Goal: Task Accomplishment & Management: Manage account settings

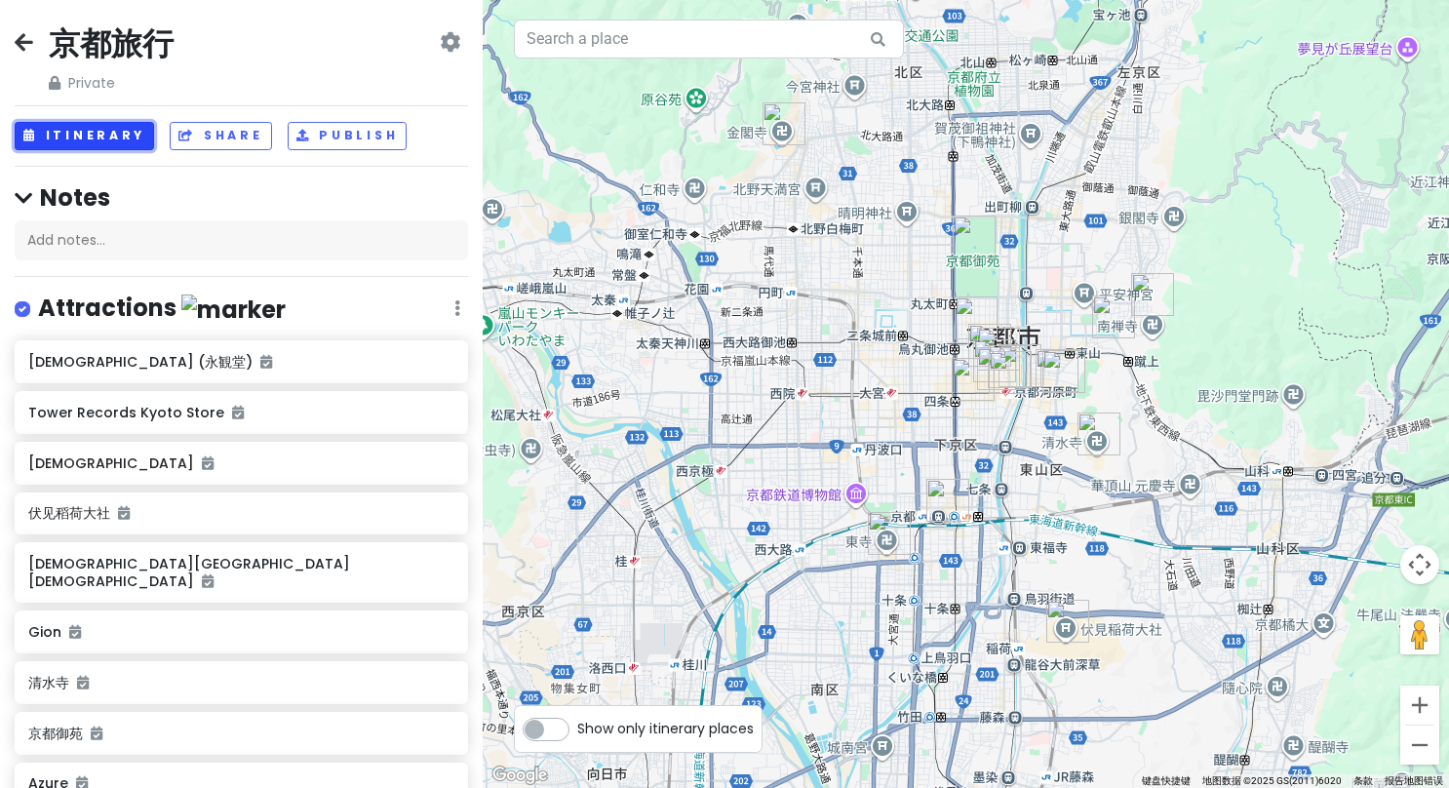
click at [95, 129] on button "Itinerary" at bounding box center [84, 136] width 139 height 28
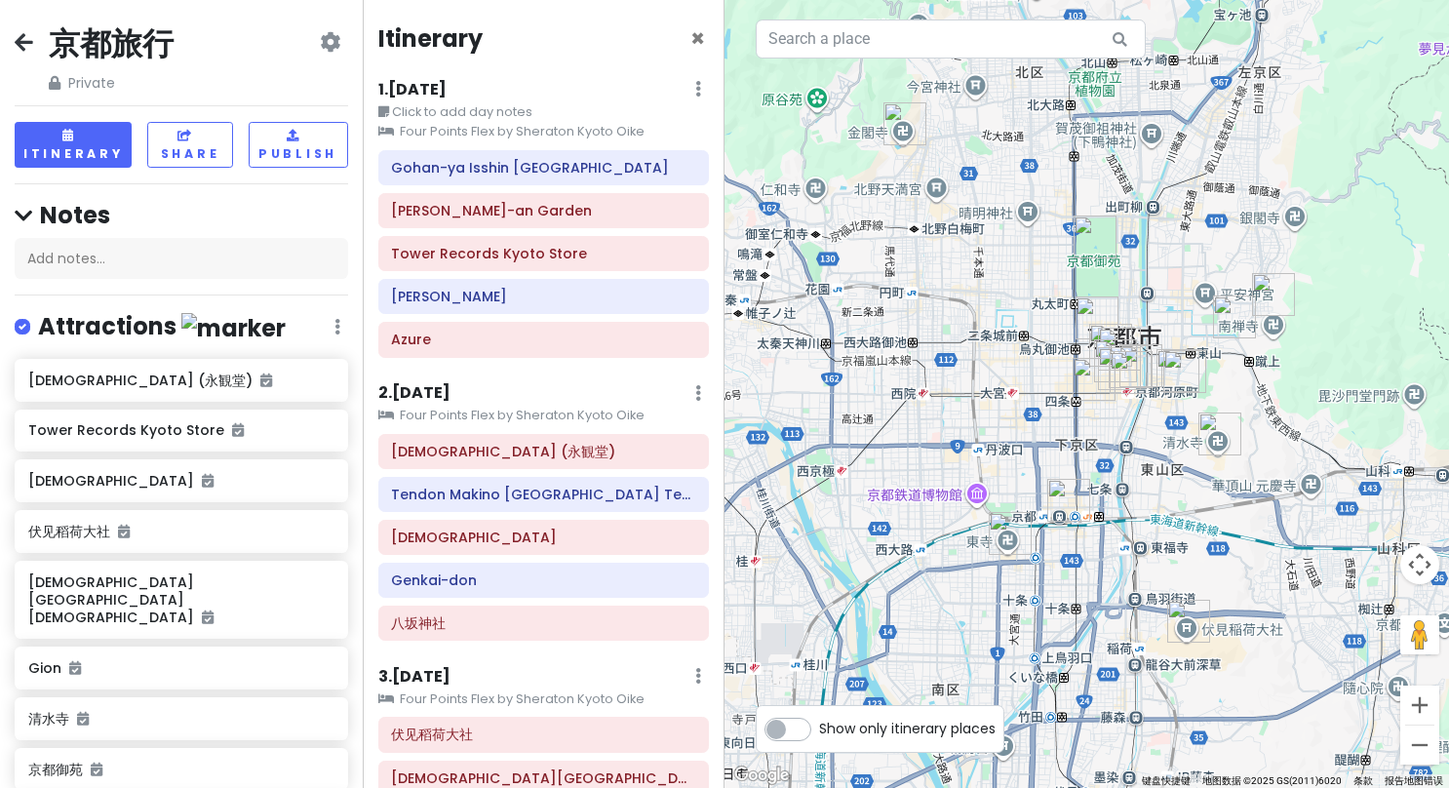
click at [442, 91] on h6 "1 . [DATE]" at bounding box center [412, 90] width 68 height 20
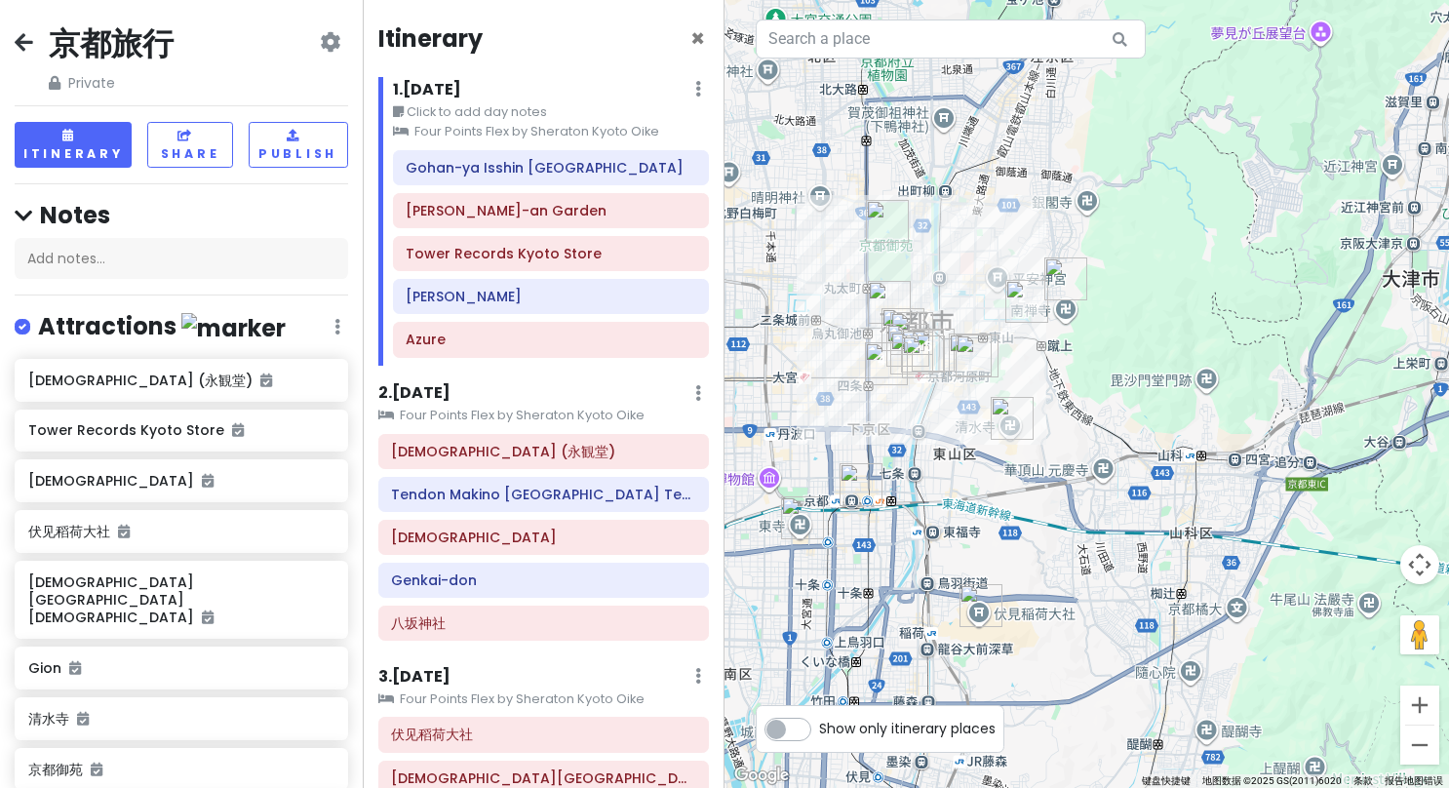
drag, startPoint x: 1082, startPoint y: 428, endPoint x: 870, endPoint y: 414, distance: 212.2
click at [870, 414] on div at bounding box center [1087, 394] width 725 height 788
click at [690, 218] on link at bounding box center [695, 211] width 11 height 22
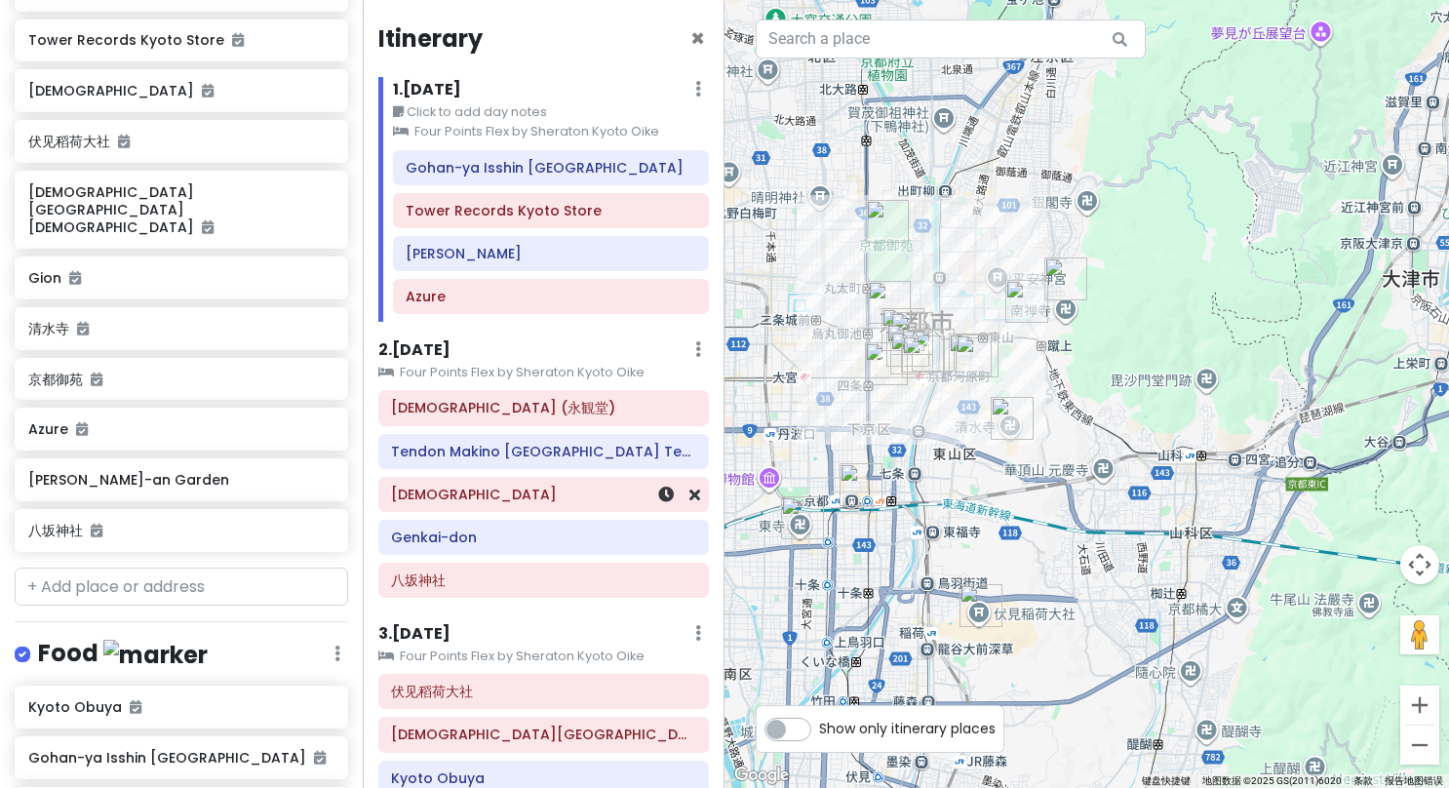
scroll to position [293, 0]
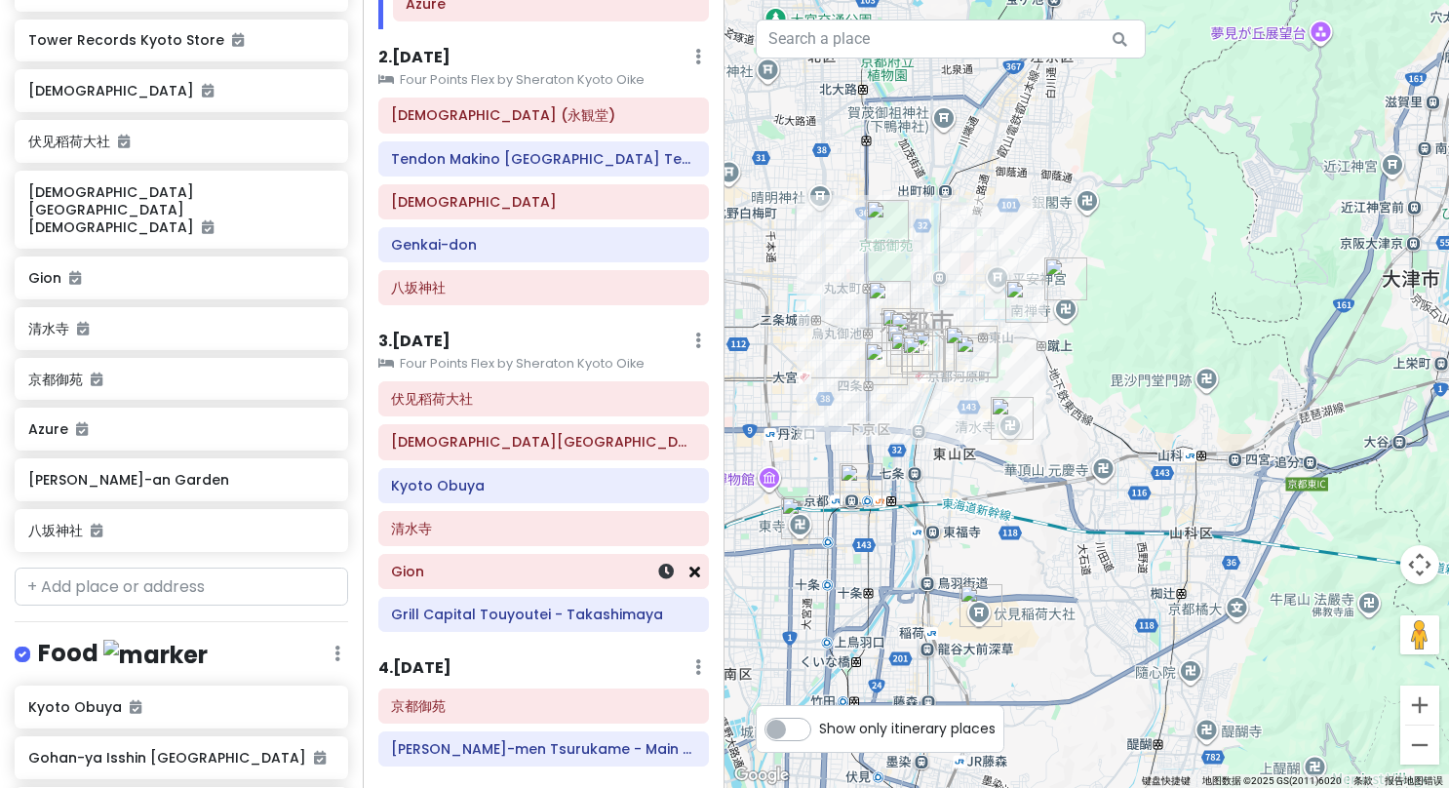
click at [690, 566] on icon at bounding box center [695, 572] width 11 height 16
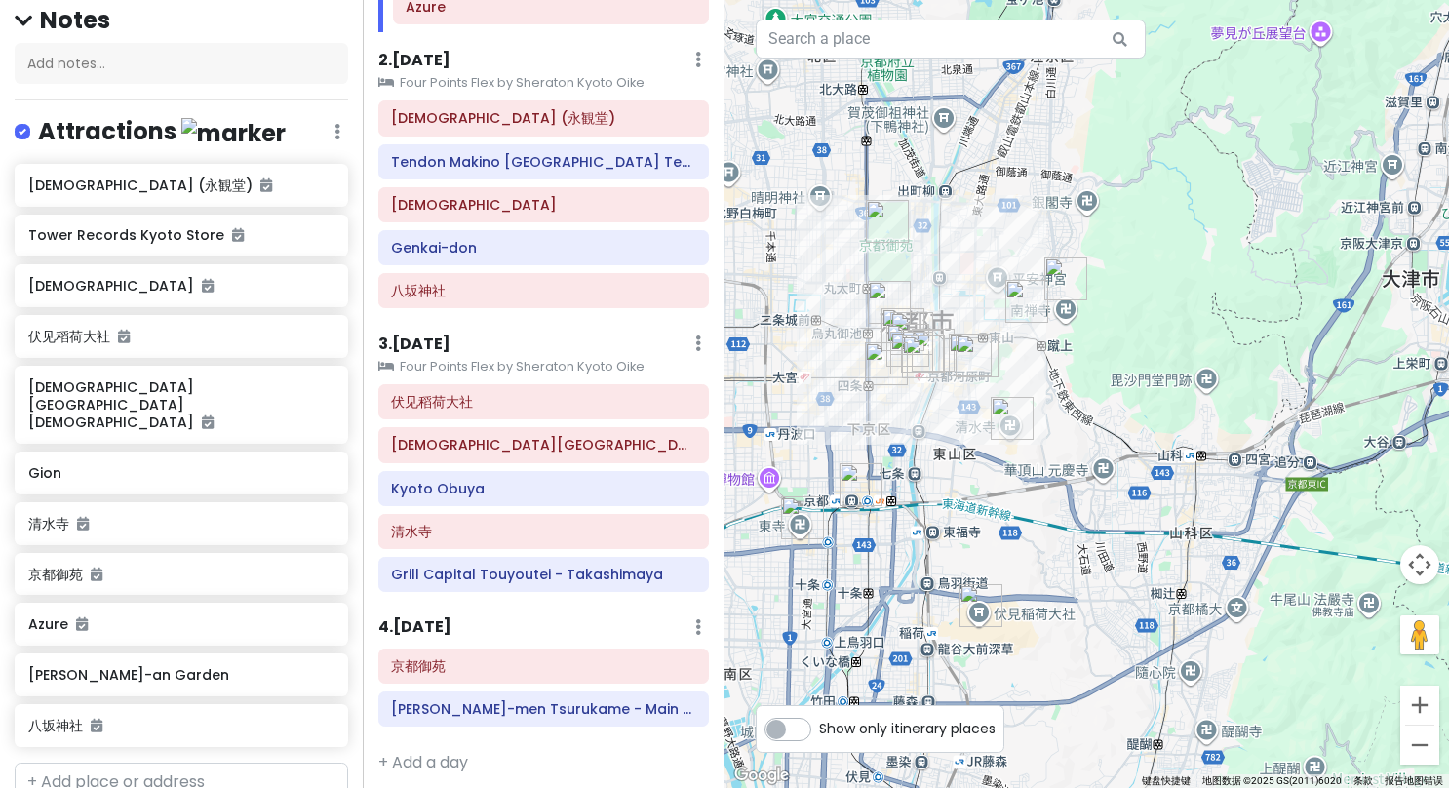
scroll to position [0, 0]
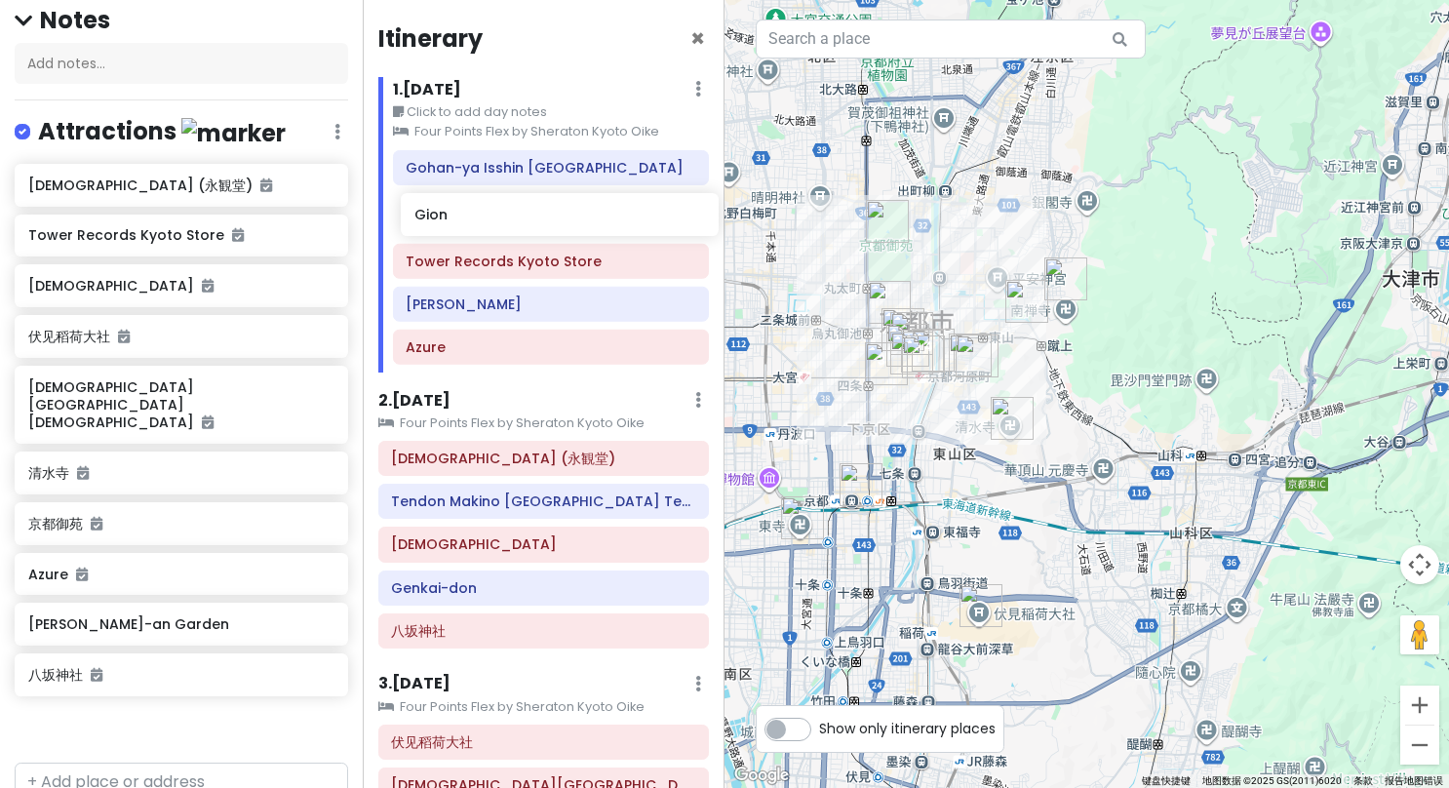
drag, startPoint x: 90, startPoint y: 430, endPoint x: 476, endPoint y: 211, distance: 444.2
click at [476, 211] on div "京都旅行 Private Change Dates Make a Copy Delete Trip Go Pro ⚡️ Give Feedback 💡 Sup…" at bounding box center [724, 394] width 1449 height 788
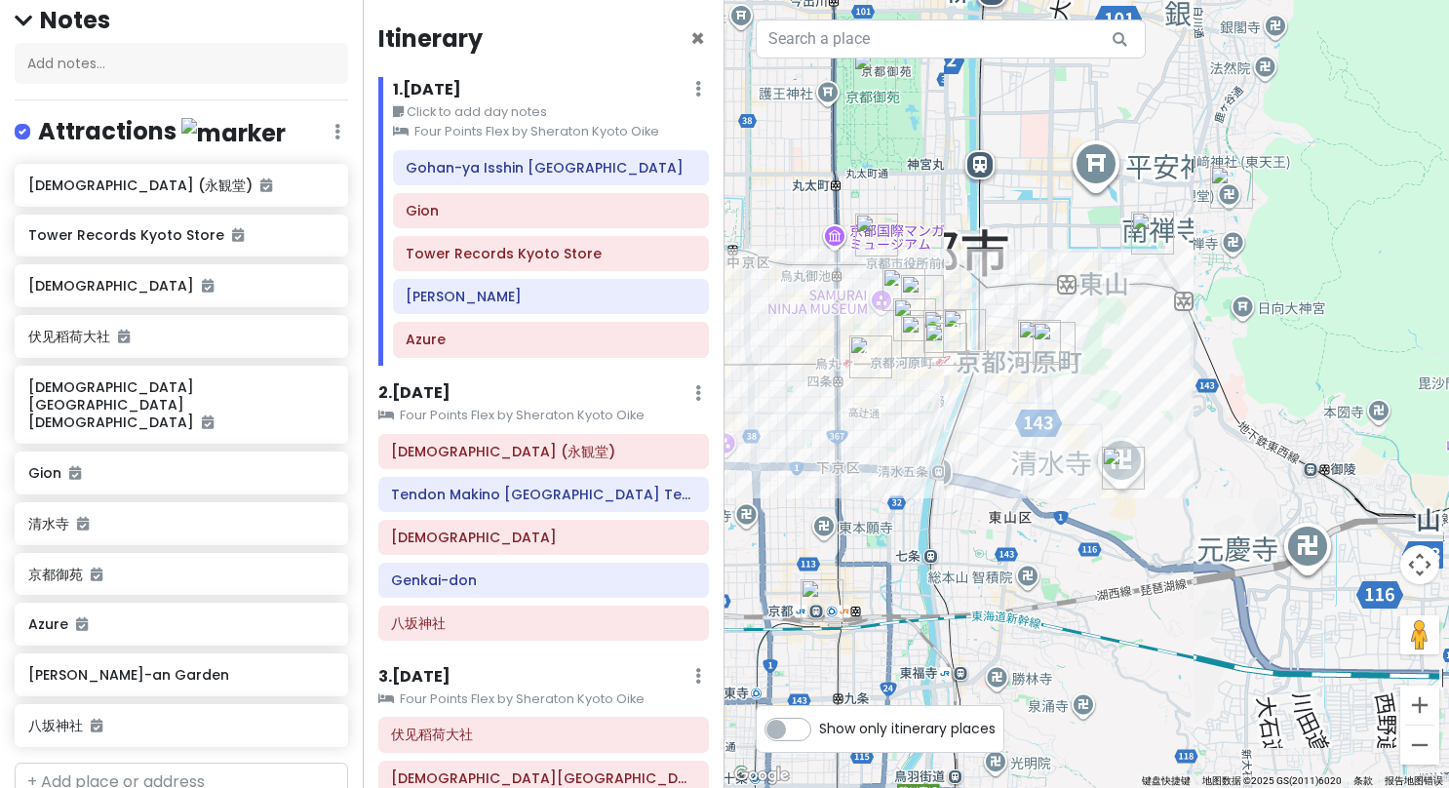
drag, startPoint x: 802, startPoint y: 376, endPoint x: 946, endPoint y: 462, distance: 167.9
click at [946, 462] on div at bounding box center [1087, 394] width 725 height 788
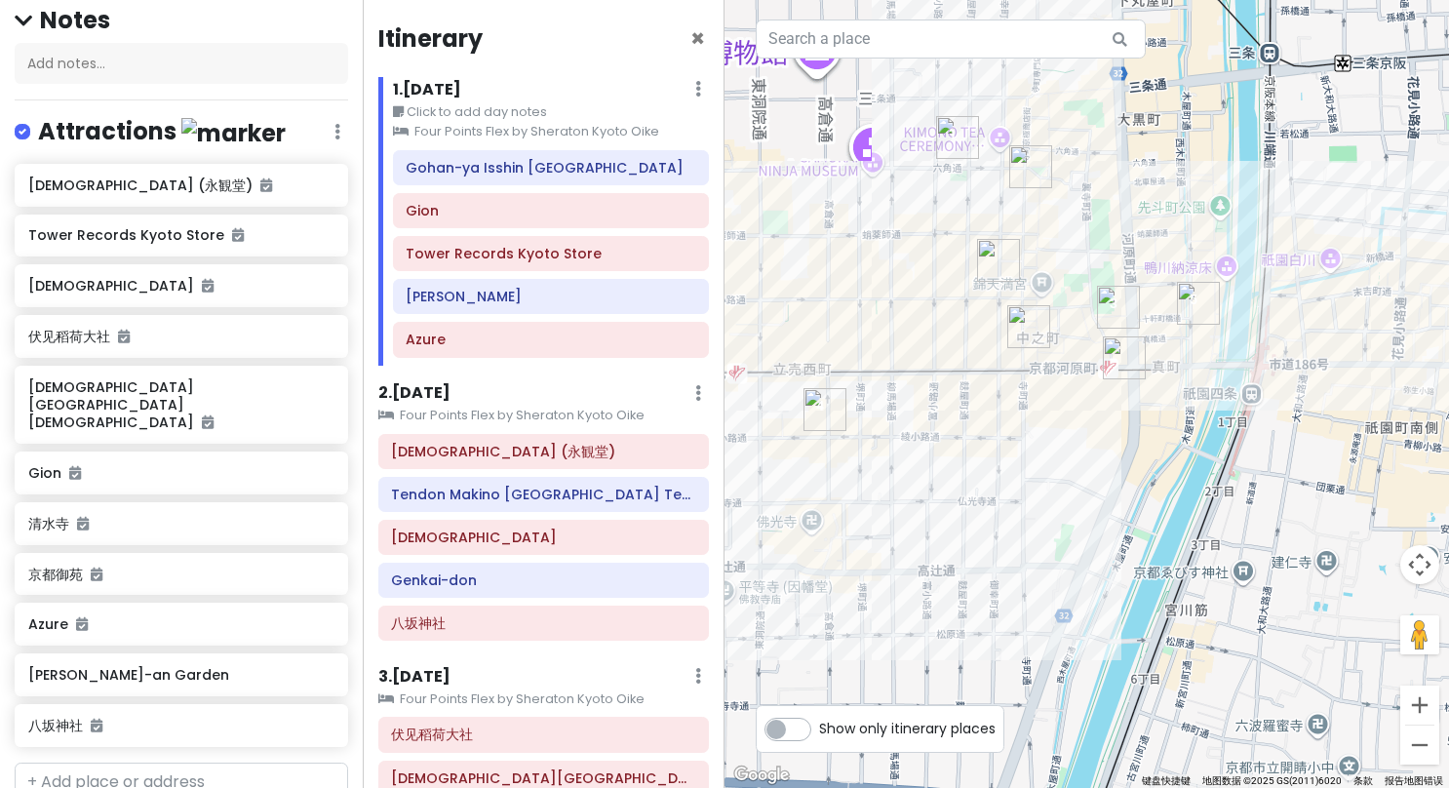
drag, startPoint x: 924, startPoint y: 300, endPoint x: 1119, endPoint y: 473, distance: 260.5
click at [1119, 473] on div at bounding box center [1087, 394] width 725 height 788
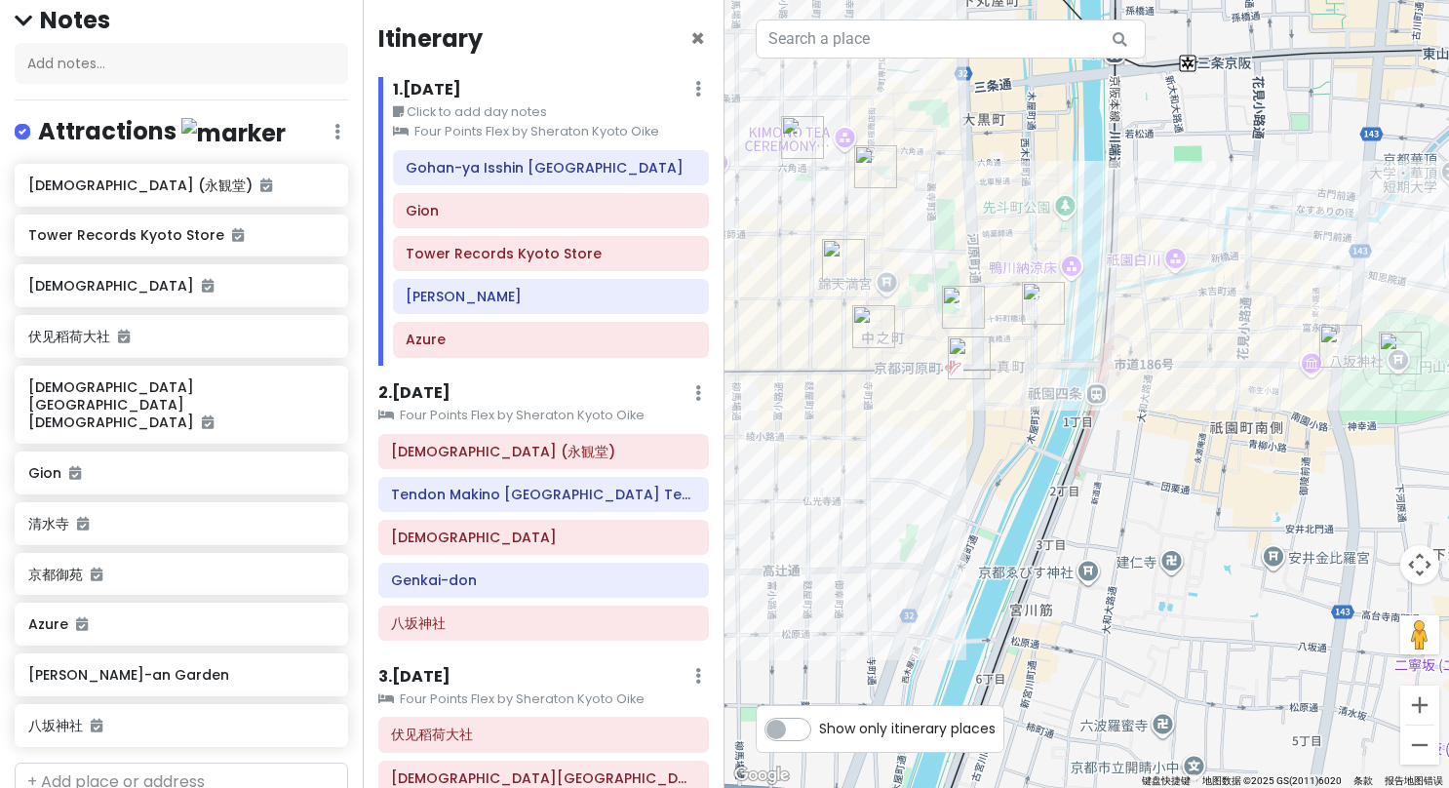
drag, startPoint x: 1163, startPoint y: 503, endPoint x: 1004, endPoint y: 503, distance: 159.0
click at [1004, 503] on div at bounding box center [1087, 394] width 725 height 788
drag, startPoint x: 574, startPoint y: 254, endPoint x: 582, endPoint y: 213, distance: 41.7
click at [582, 213] on div "Gohan-ya Isshin Kyoto Gion Tower Records Kyoto Store Aiyo Shijo Takakura Azure" at bounding box center [551, 257] width 346 height 215
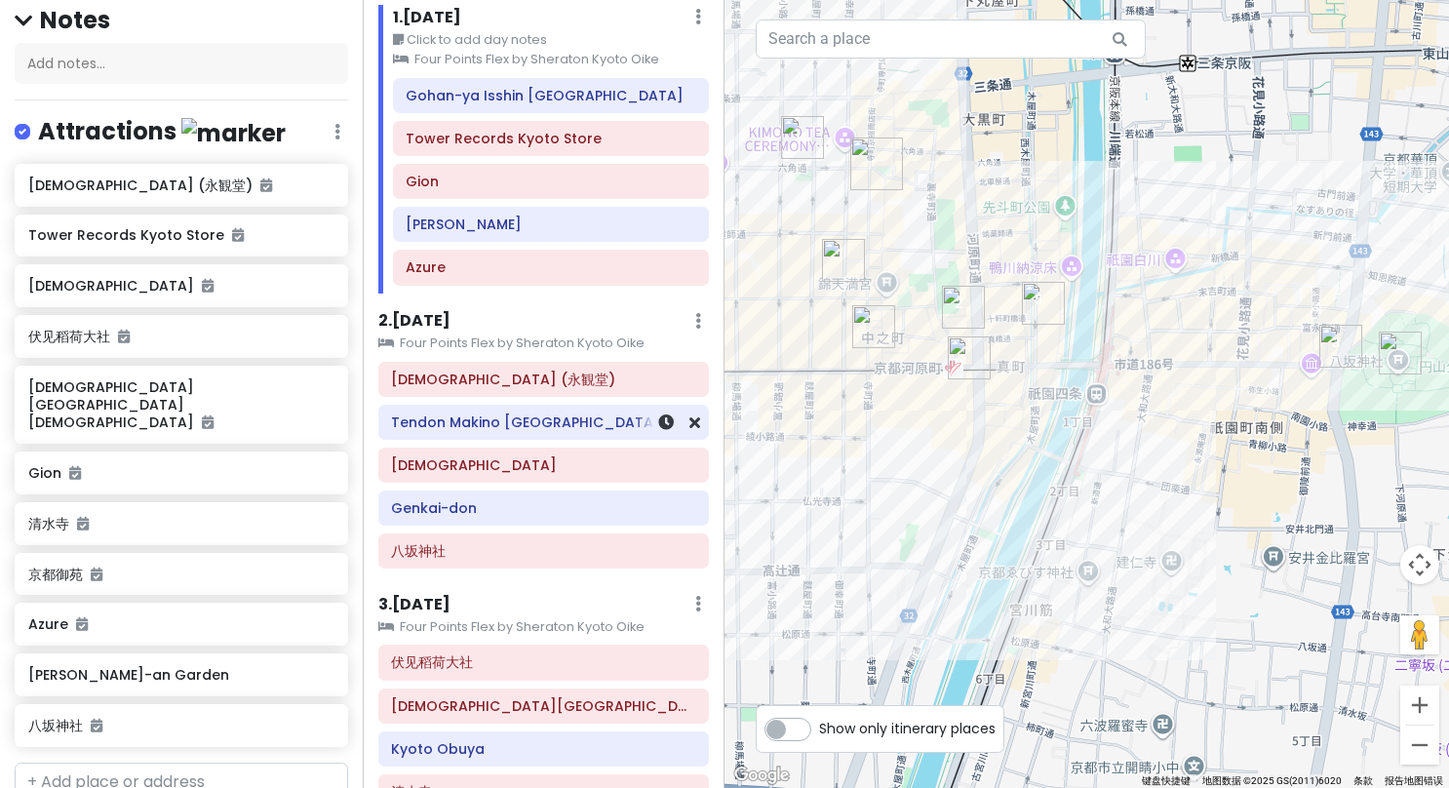
scroll to position [98, 0]
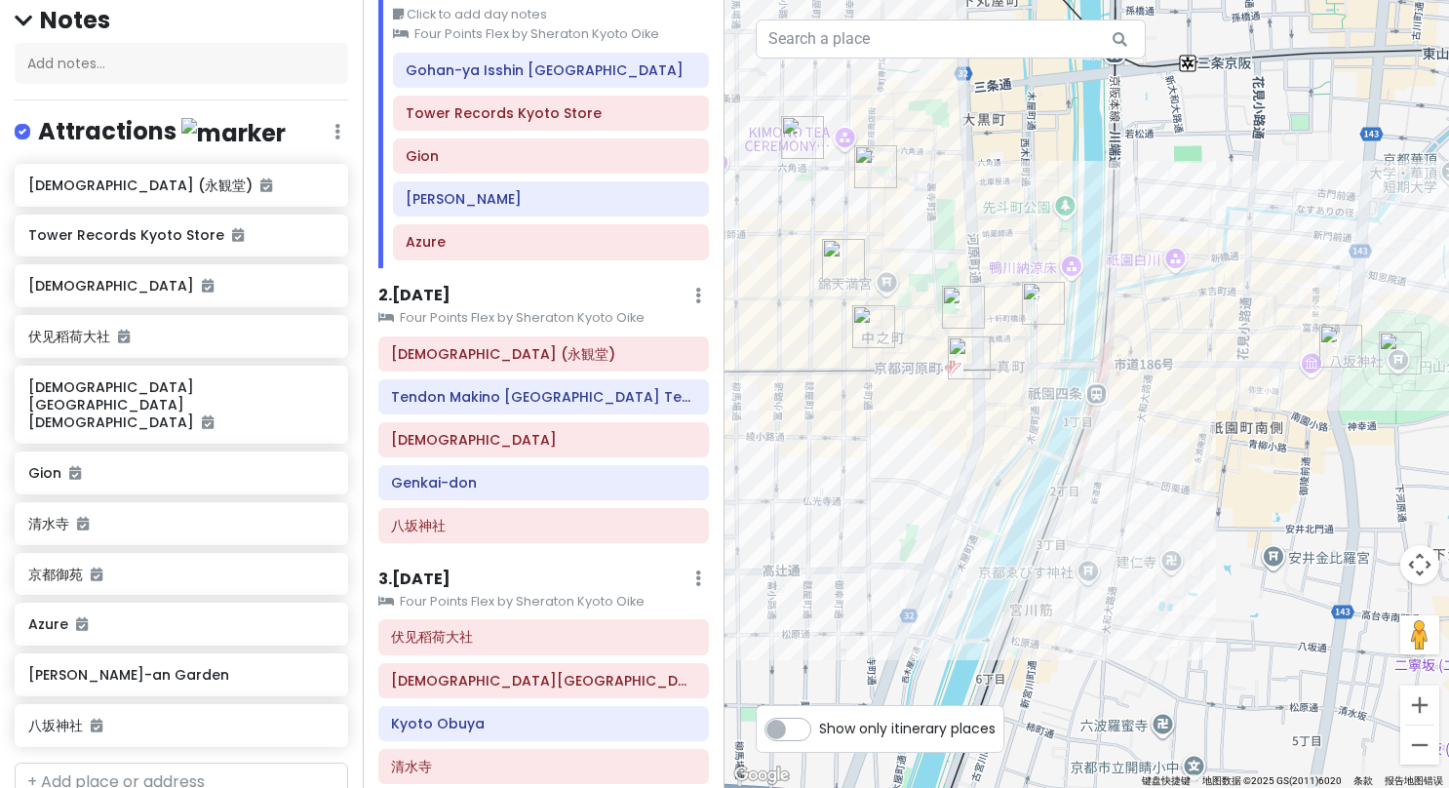
click at [417, 291] on h6 "2 . [DATE]" at bounding box center [414, 296] width 72 height 20
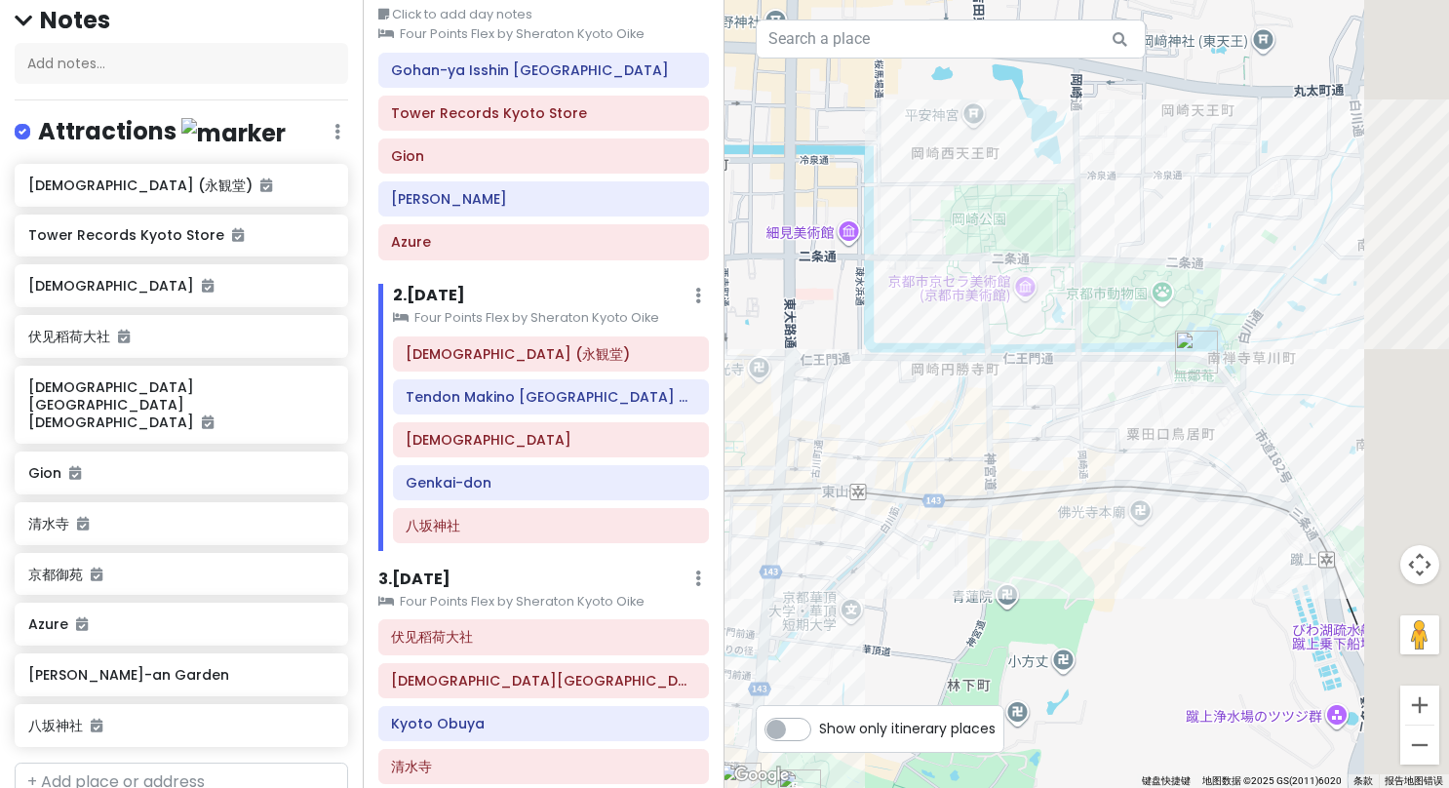
drag, startPoint x: 1306, startPoint y: 416, endPoint x: 958, endPoint y: 445, distance: 349.4
click at [958, 445] on div at bounding box center [1087, 394] width 725 height 788
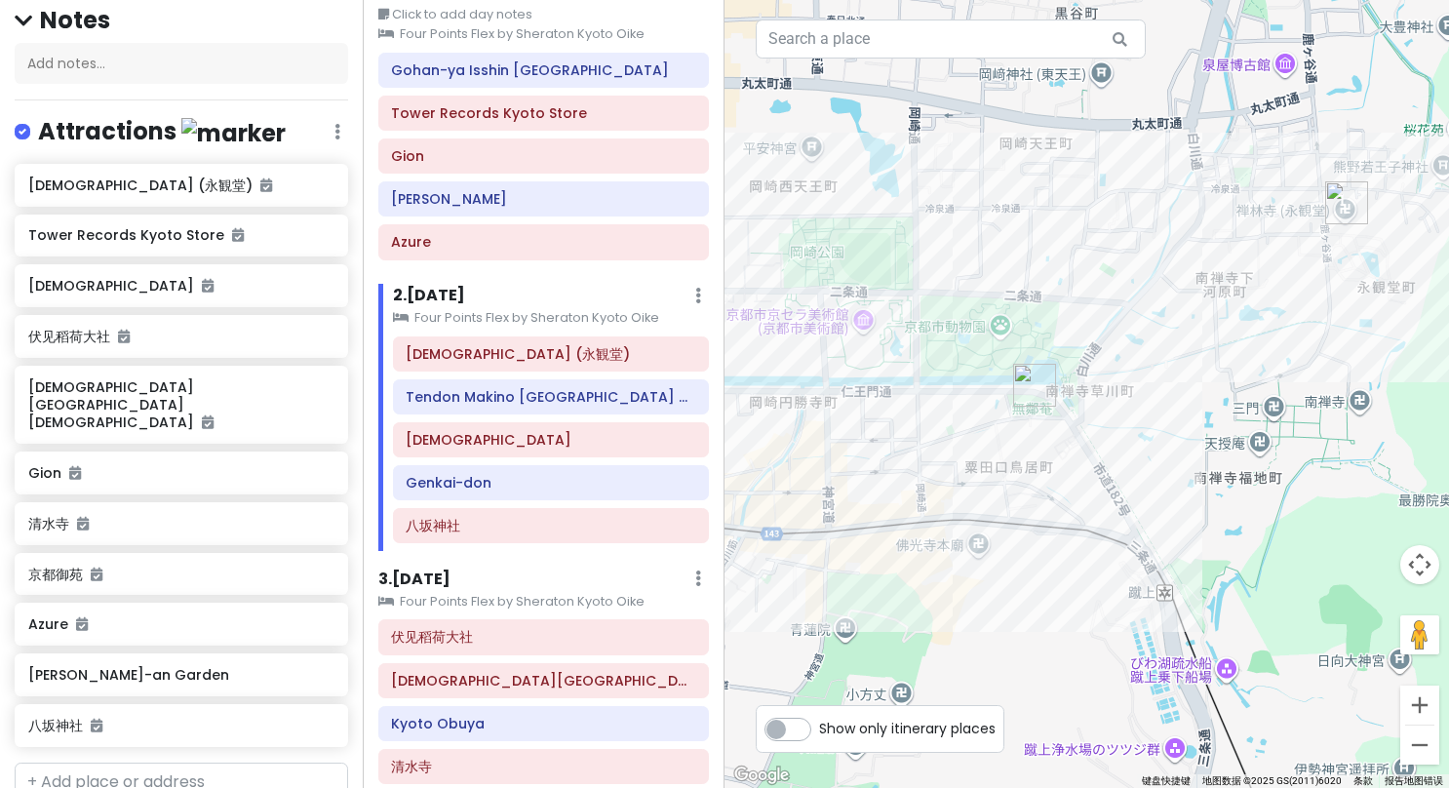
click at [1030, 398] on img "Murin-an Garden" at bounding box center [1034, 385] width 43 height 43
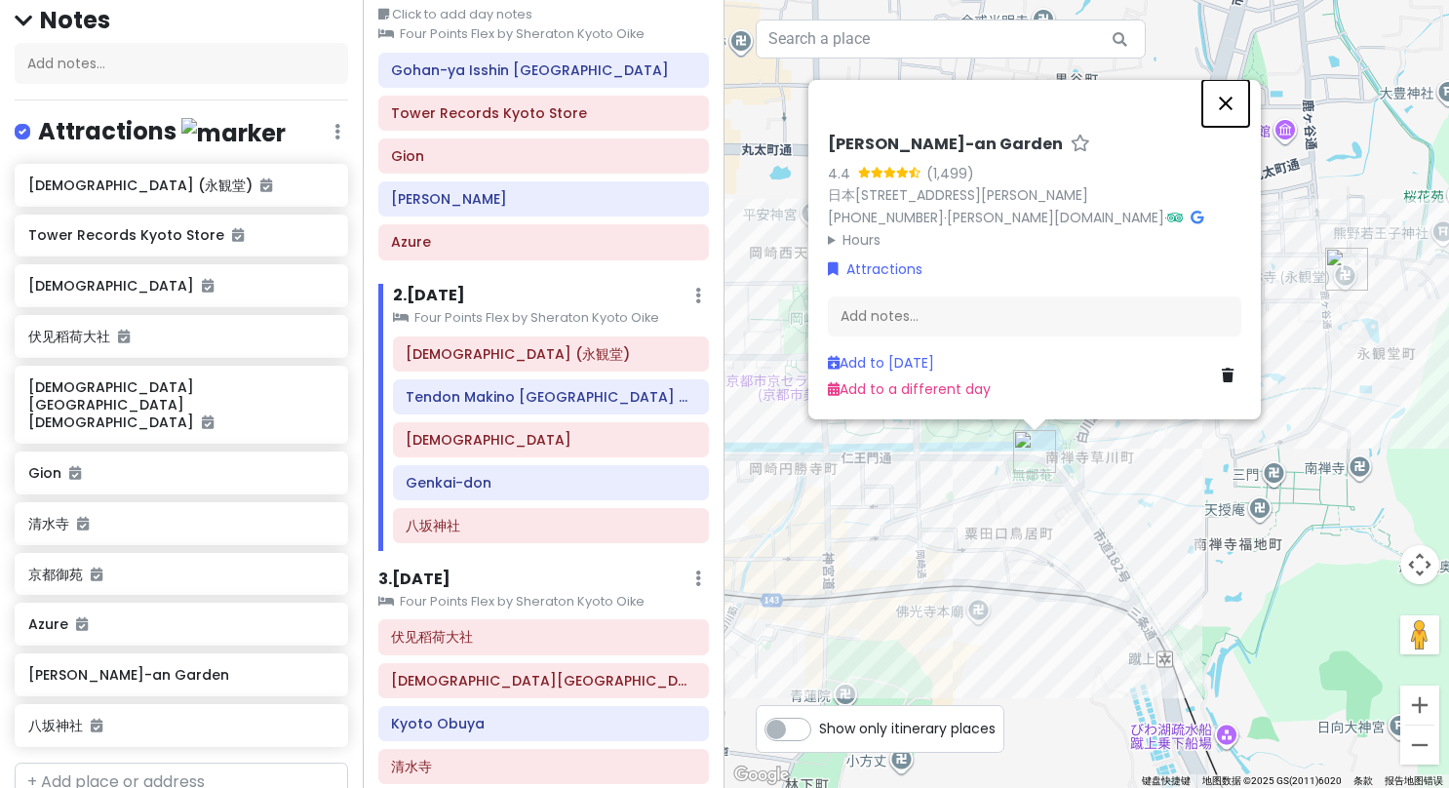
click at [1224, 80] on button "关闭" at bounding box center [1226, 103] width 47 height 47
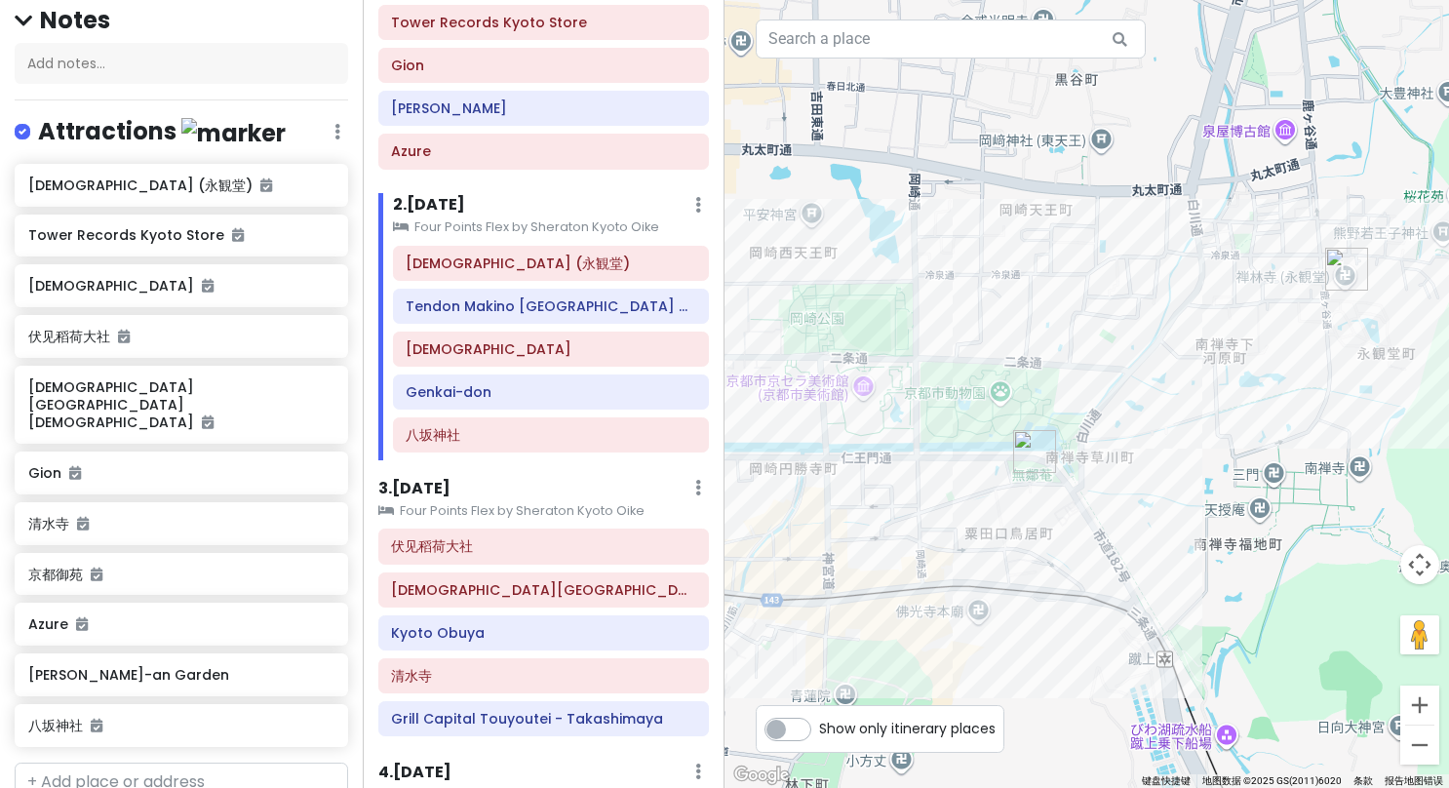
scroll to position [293, 0]
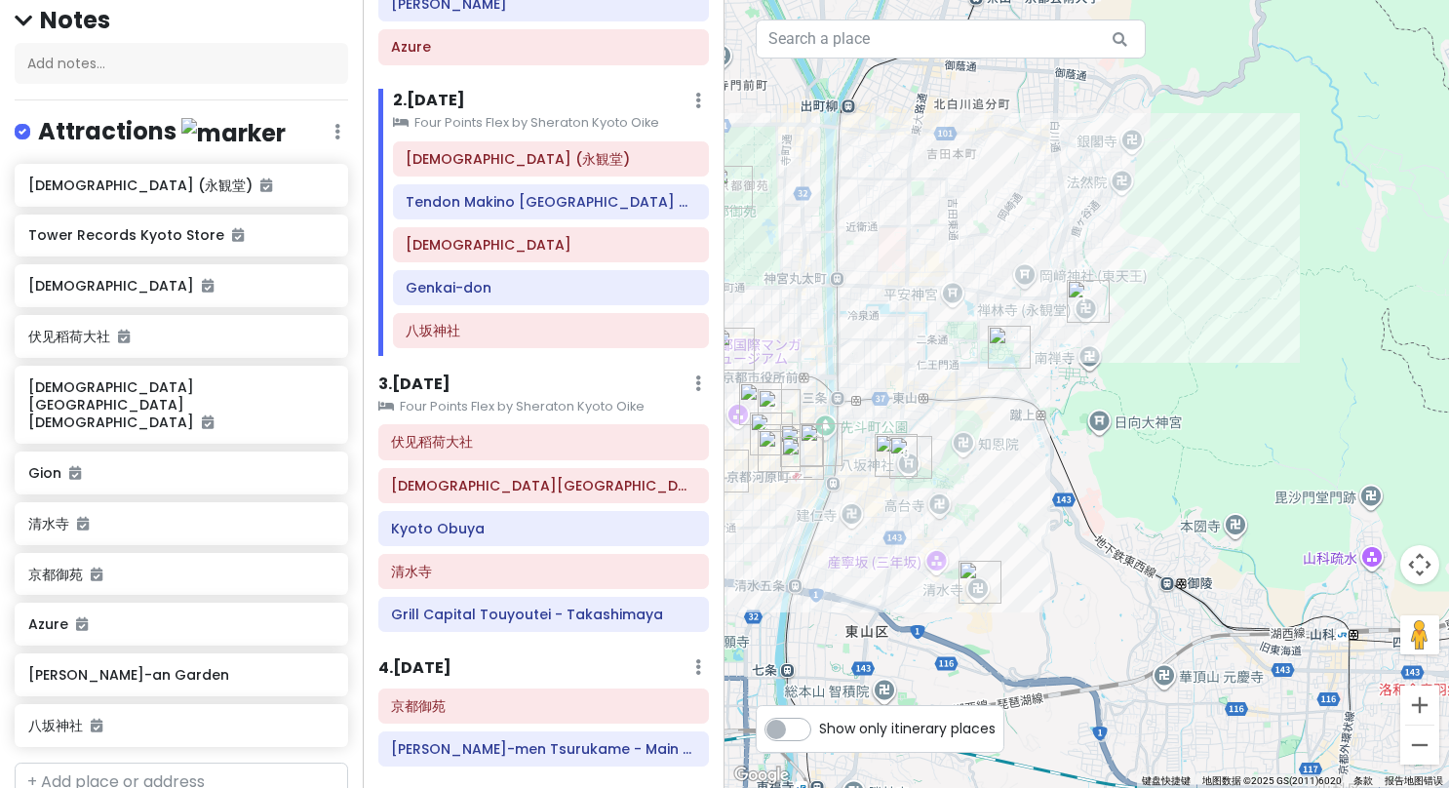
drag, startPoint x: 915, startPoint y: 436, endPoint x: 1133, endPoint y: 363, distance: 230.4
click at [1124, 366] on div at bounding box center [1087, 394] width 725 height 788
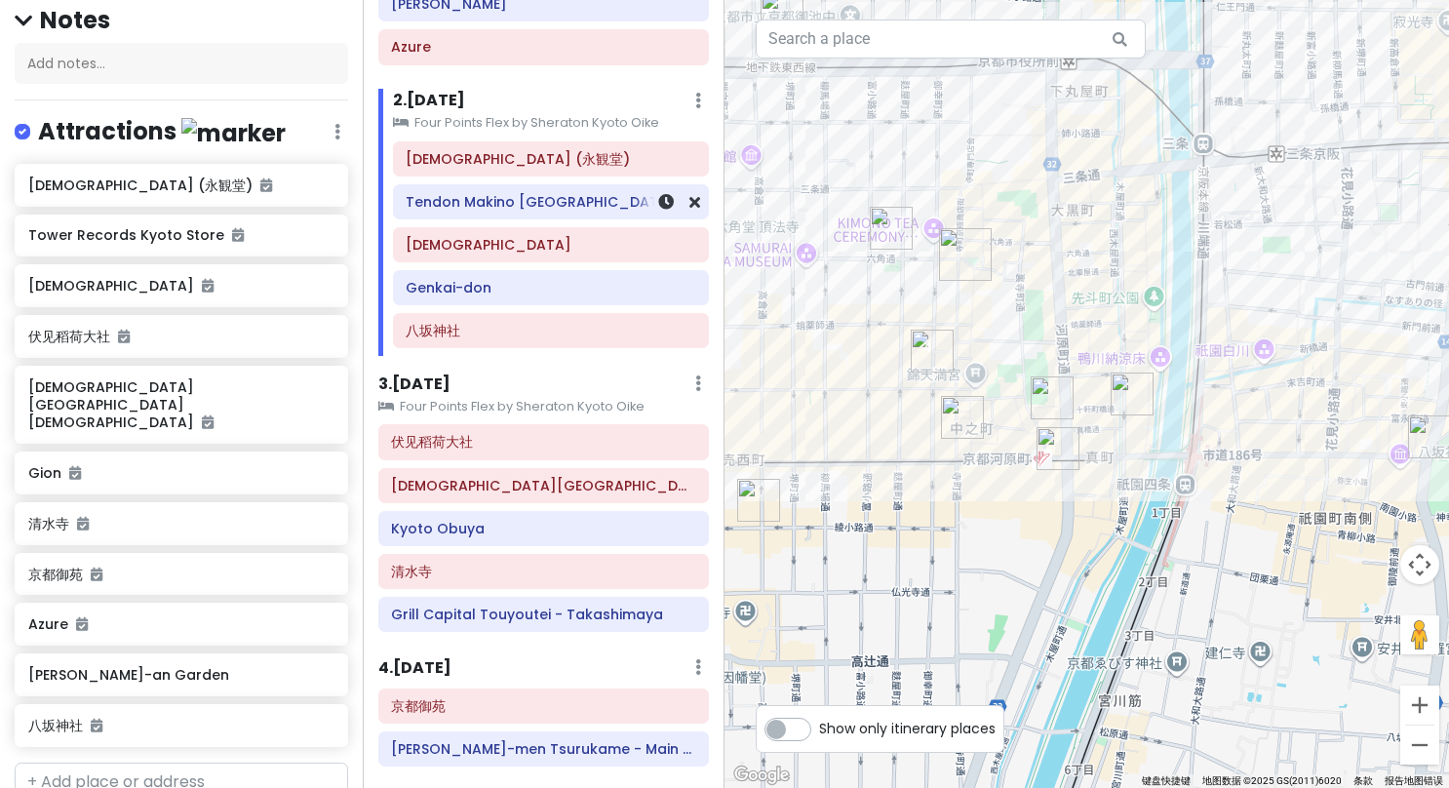
click at [504, 201] on h6 "Tendon Makino [GEOGRAPHIC_DATA] Teramachi" at bounding box center [551, 202] width 290 height 18
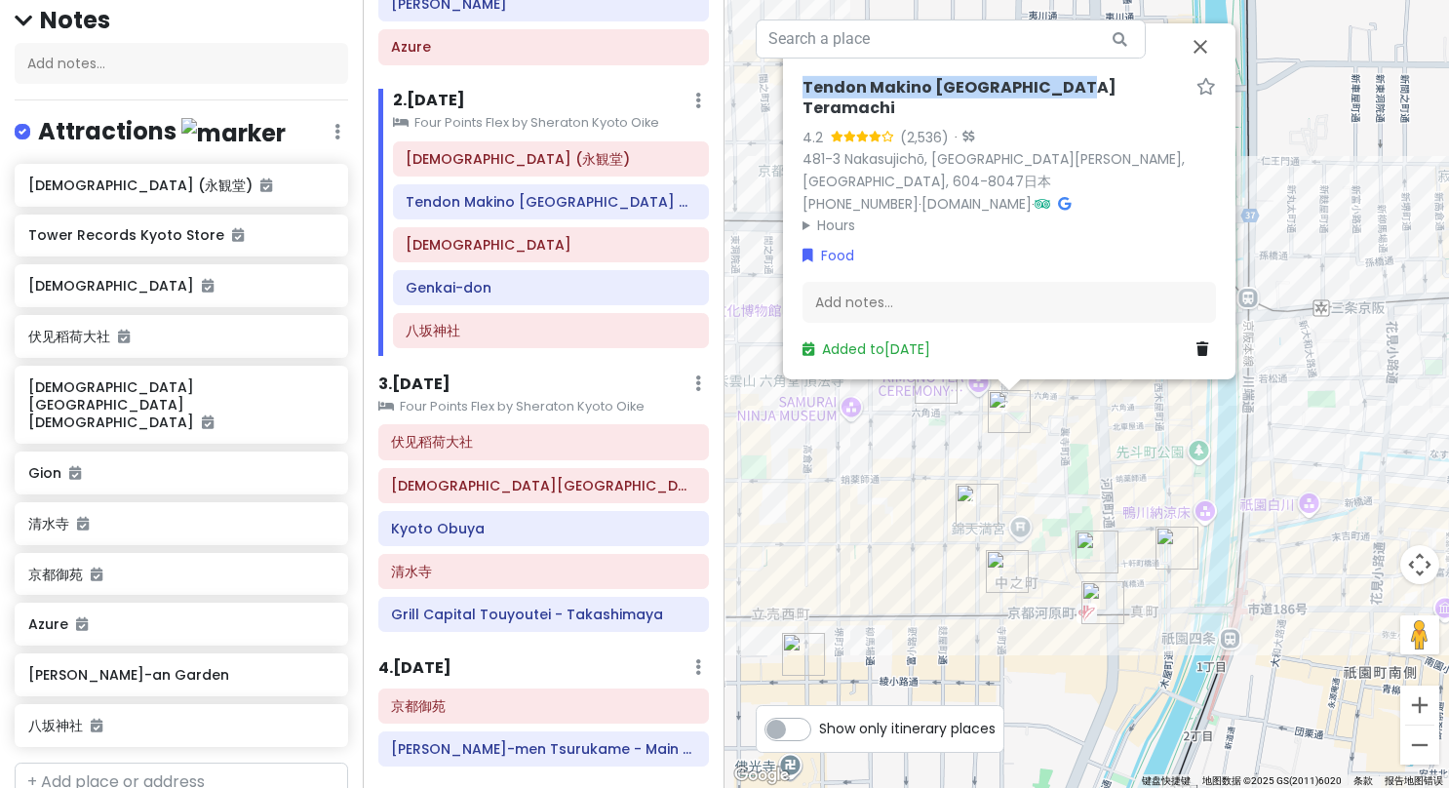
drag, startPoint x: 1069, startPoint y: 127, endPoint x: 755, endPoint y: 135, distance: 314.2
click at [755, 135] on div "Tendon Makino Kyoto Teramachi 4.2 (2,536) · 481-3 Nakasujichō, [GEOGRAPHIC_DATA…" at bounding box center [1087, 394] width 725 height 788
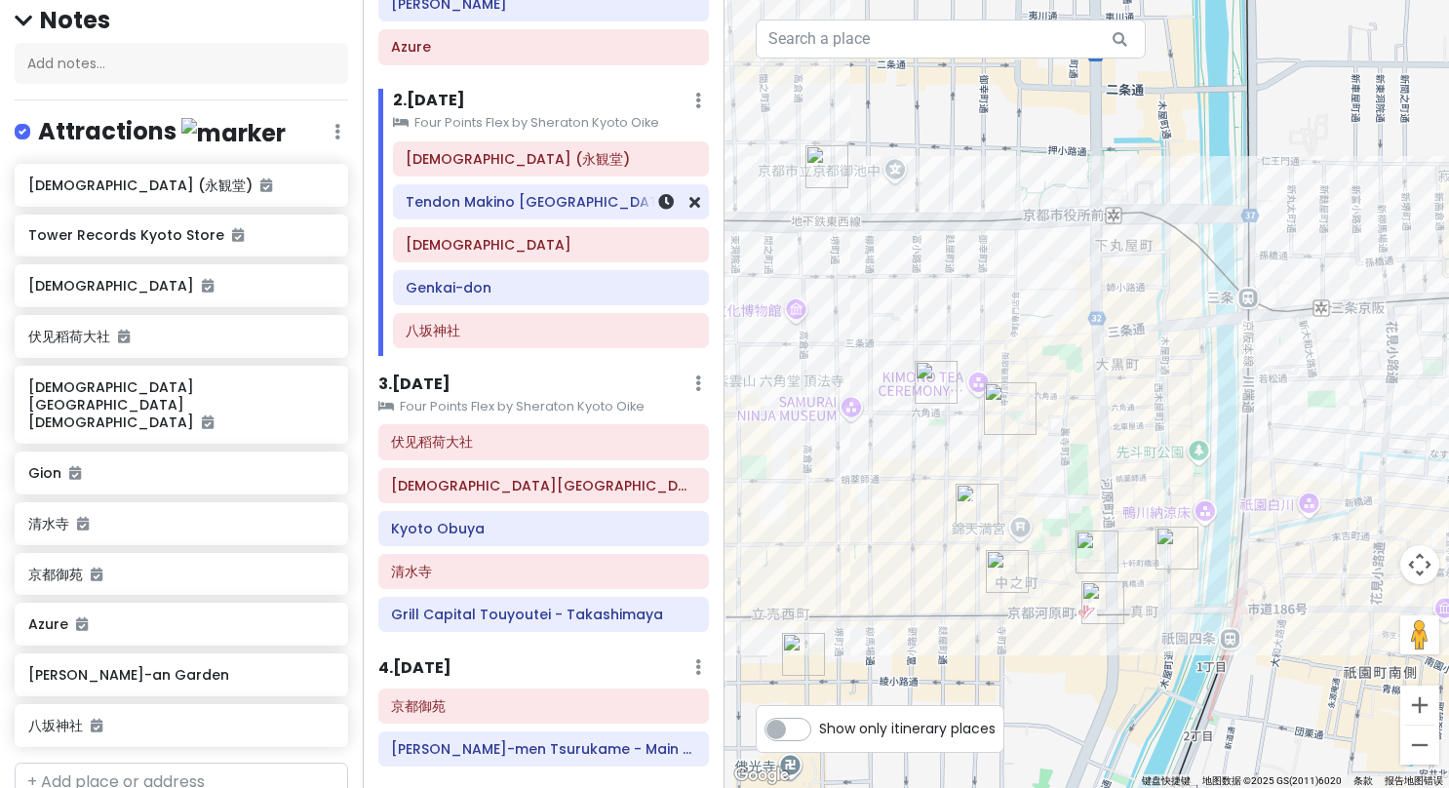
click at [576, 204] on h6 "Tendon Makino [GEOGRAPHIC_DATA] Teramachi" at bounding box center [551, 202] width 290 height 18
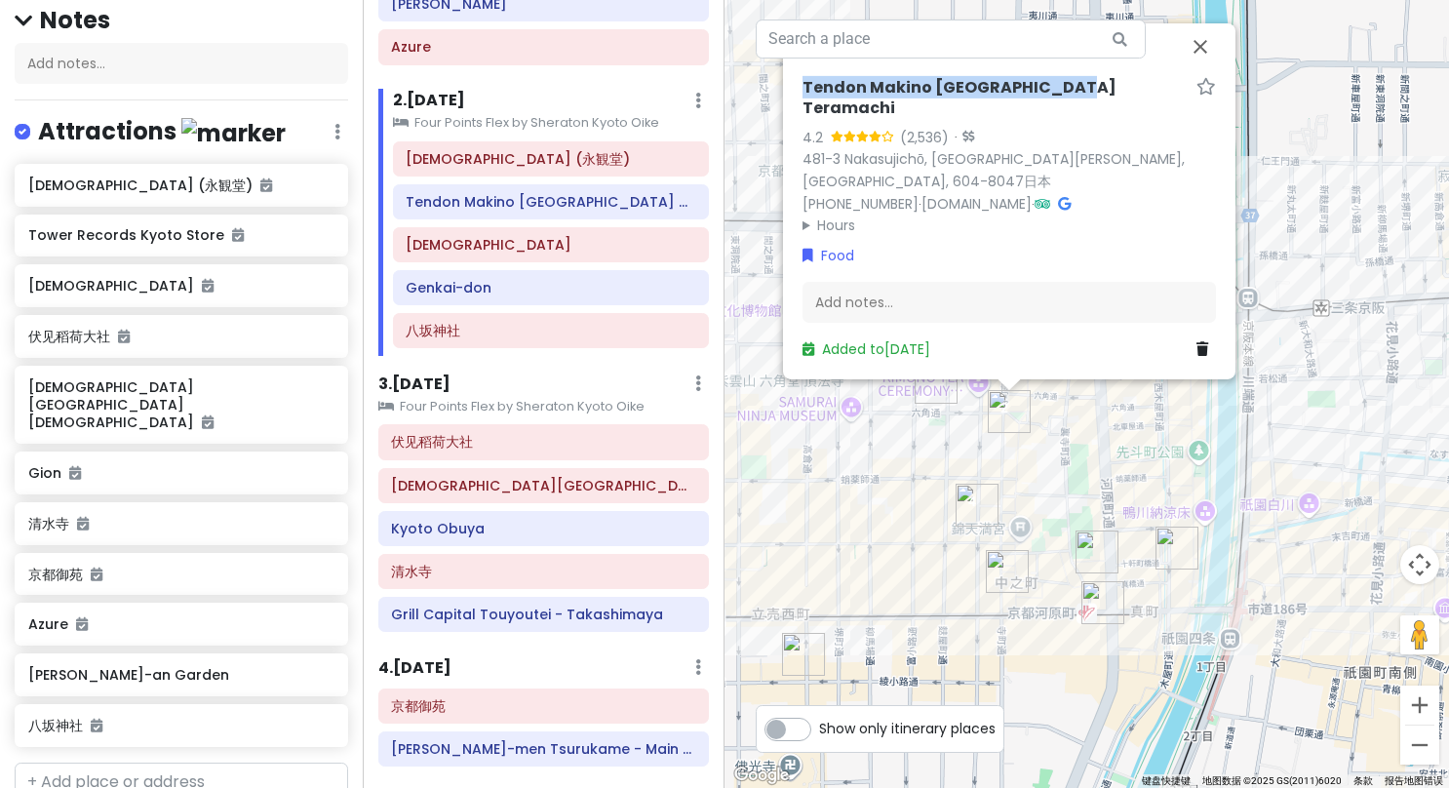
drag, startPoint x: 804, startPoint y: 130, endPoint x: 1065, endPoint y: 133, distance: 261.4
click at [1065, 119] on h6 "Tendon Makino [GEOGRAPHIC_DATA] Teramachi" at bounding box center [996, 98] width 386 height 41
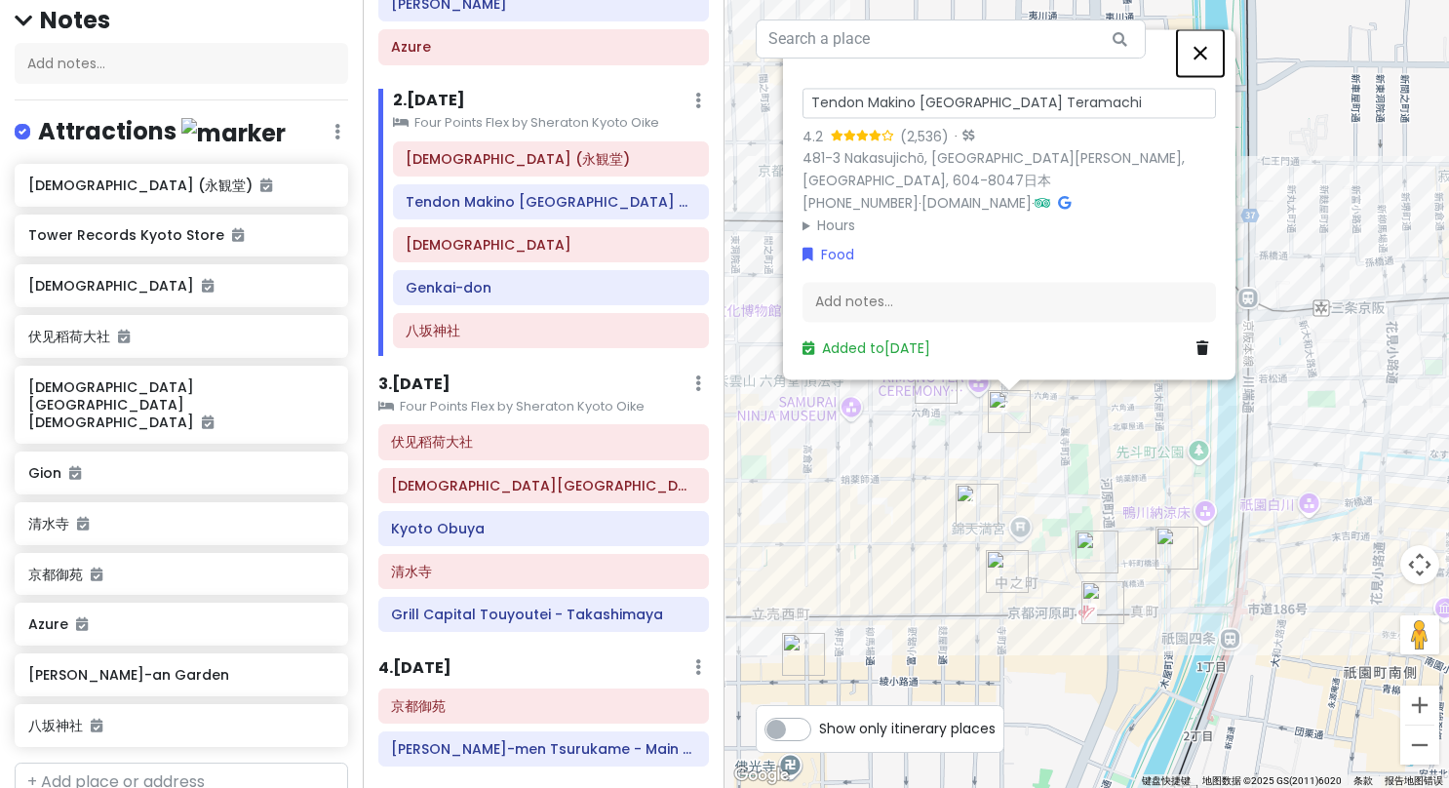
click at [1202, 76] on button "关闭" at bounding box center [1200, 52] width 47 height 47
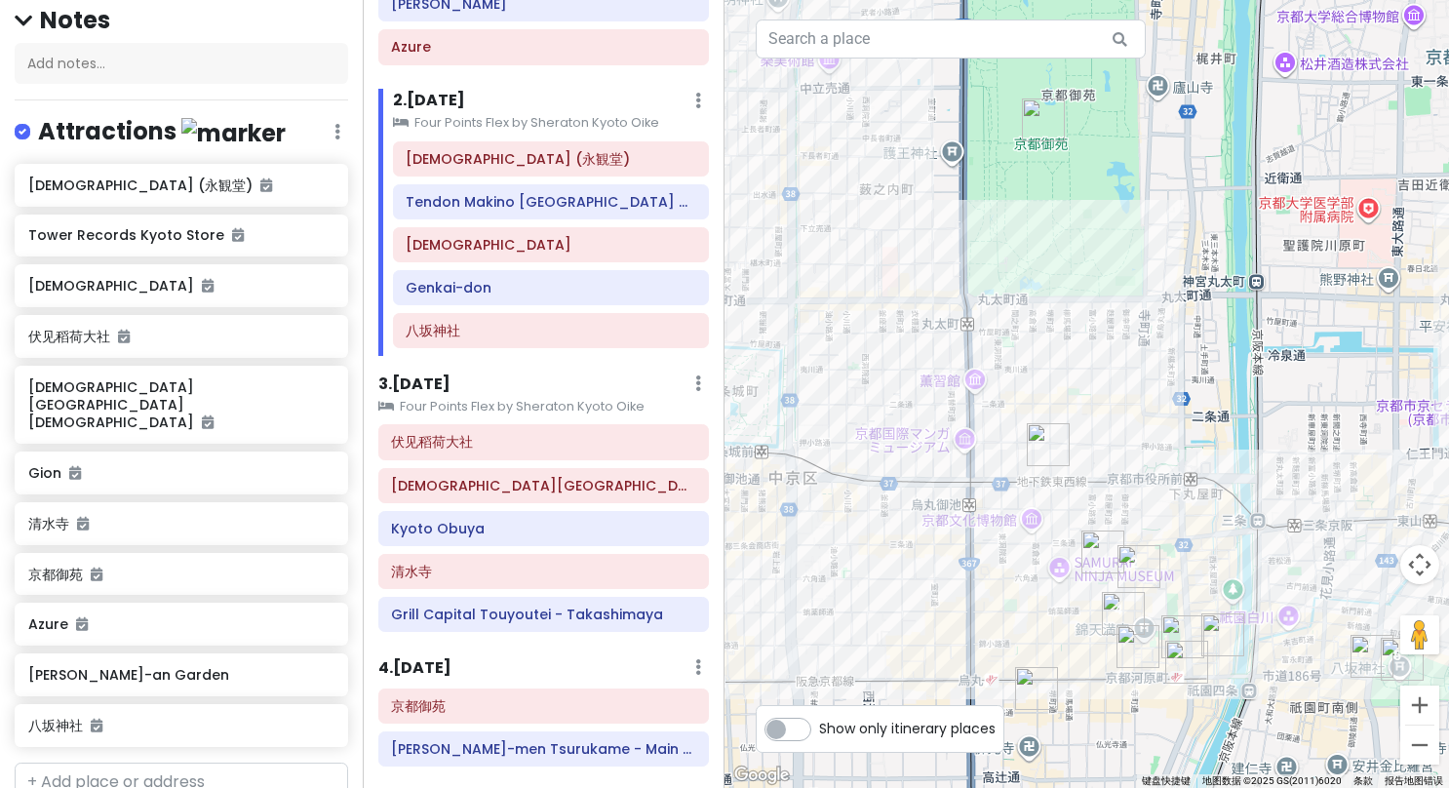
drag, startPoint x: 858, startPoint y: 237, endPoint x: 941, endPoint y: 362, distance: 149.9
click at [941, 362] on div at bounding box center [1087, 394] width 725 height 788
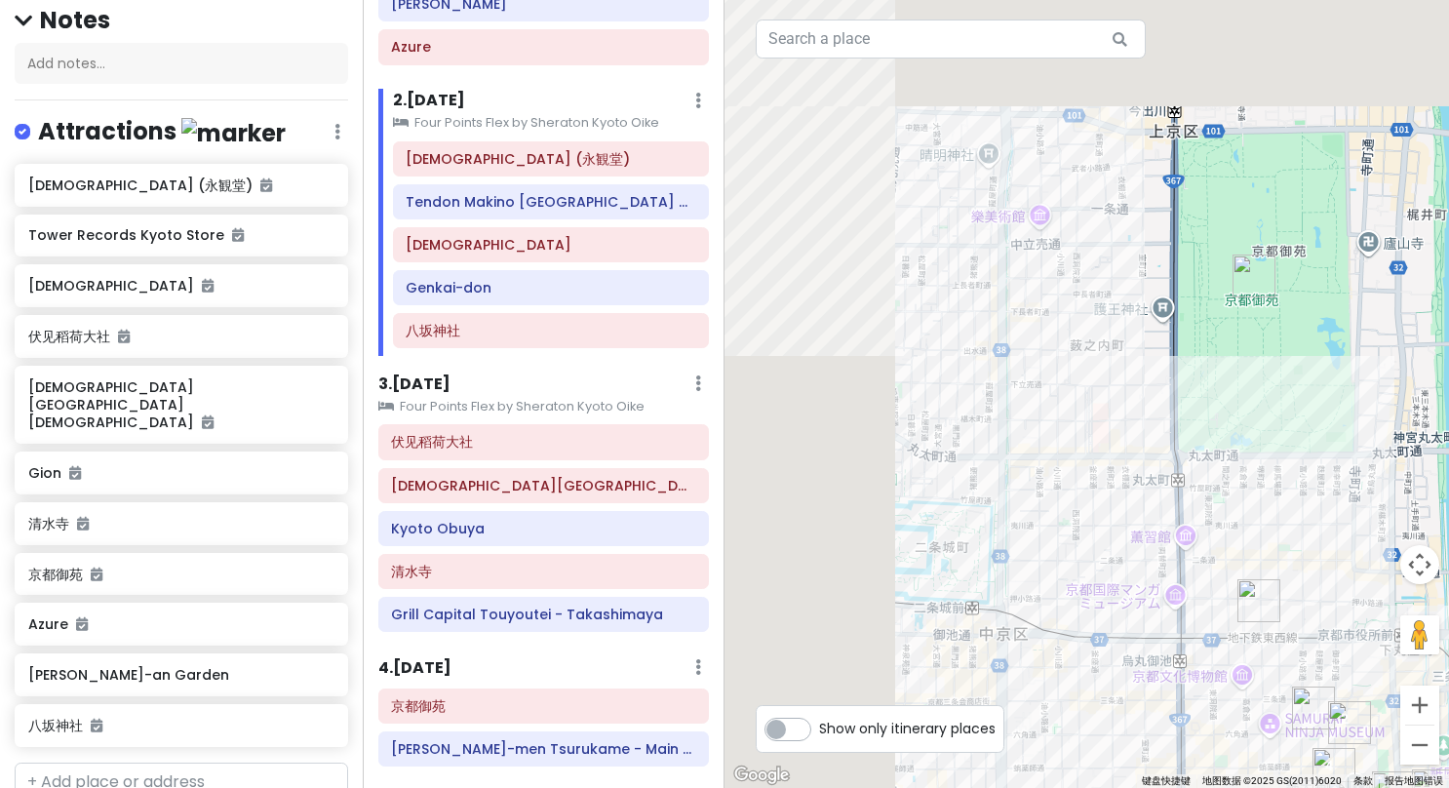
drag, startPoint x: 1004, startPoint y: 302, endPoint x: 1215, endPoint y: 458, distance: 263.0
click at [1215, 458] on div at bounding box center [1087, 394] width 725 height 788
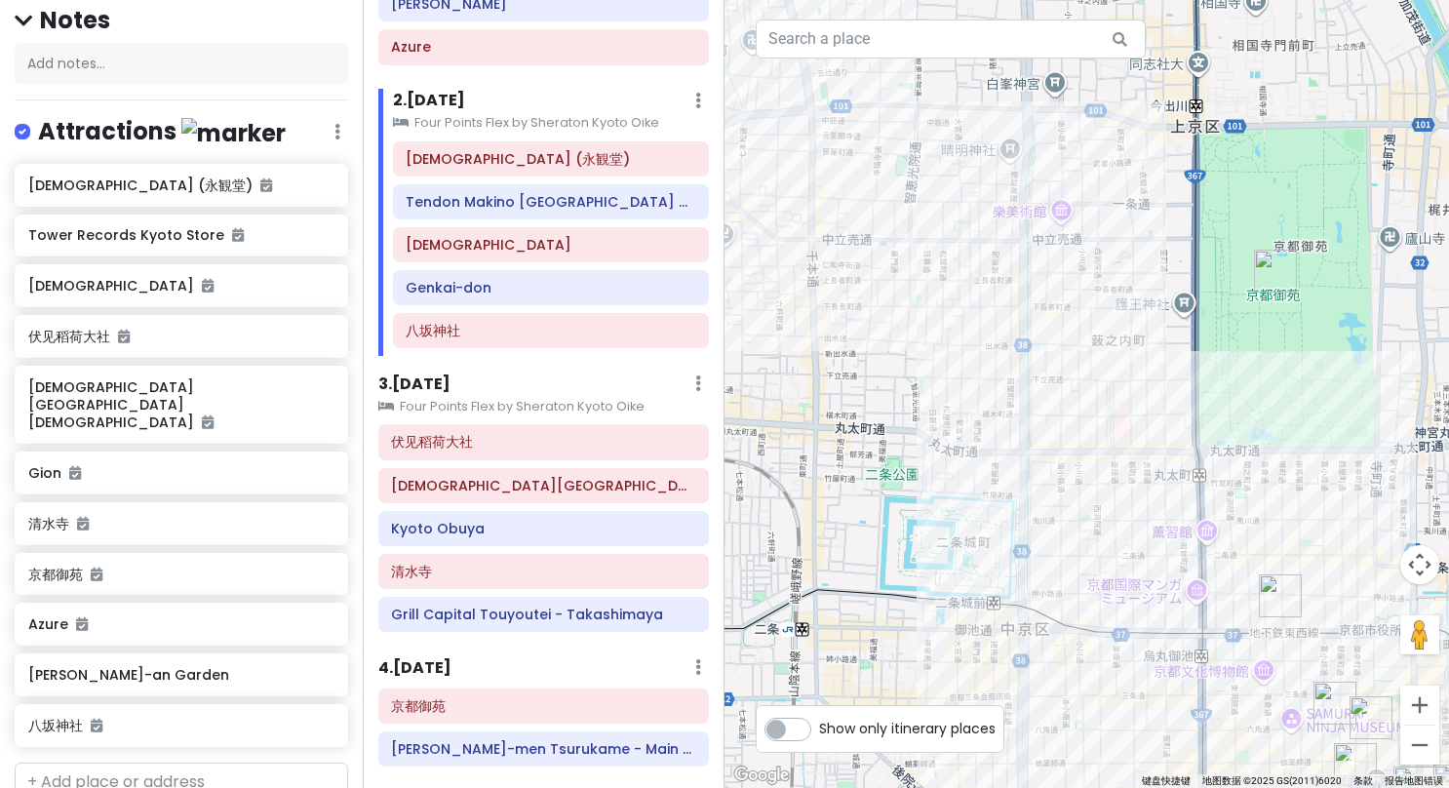
drag, startPoint x: 1150, startPoint y: 427, endPoint x: 1198, endPoint y: 408, distance: 51.6
click at [1198, 408] on div at bounding box center [1087, 394] width 725 height 788
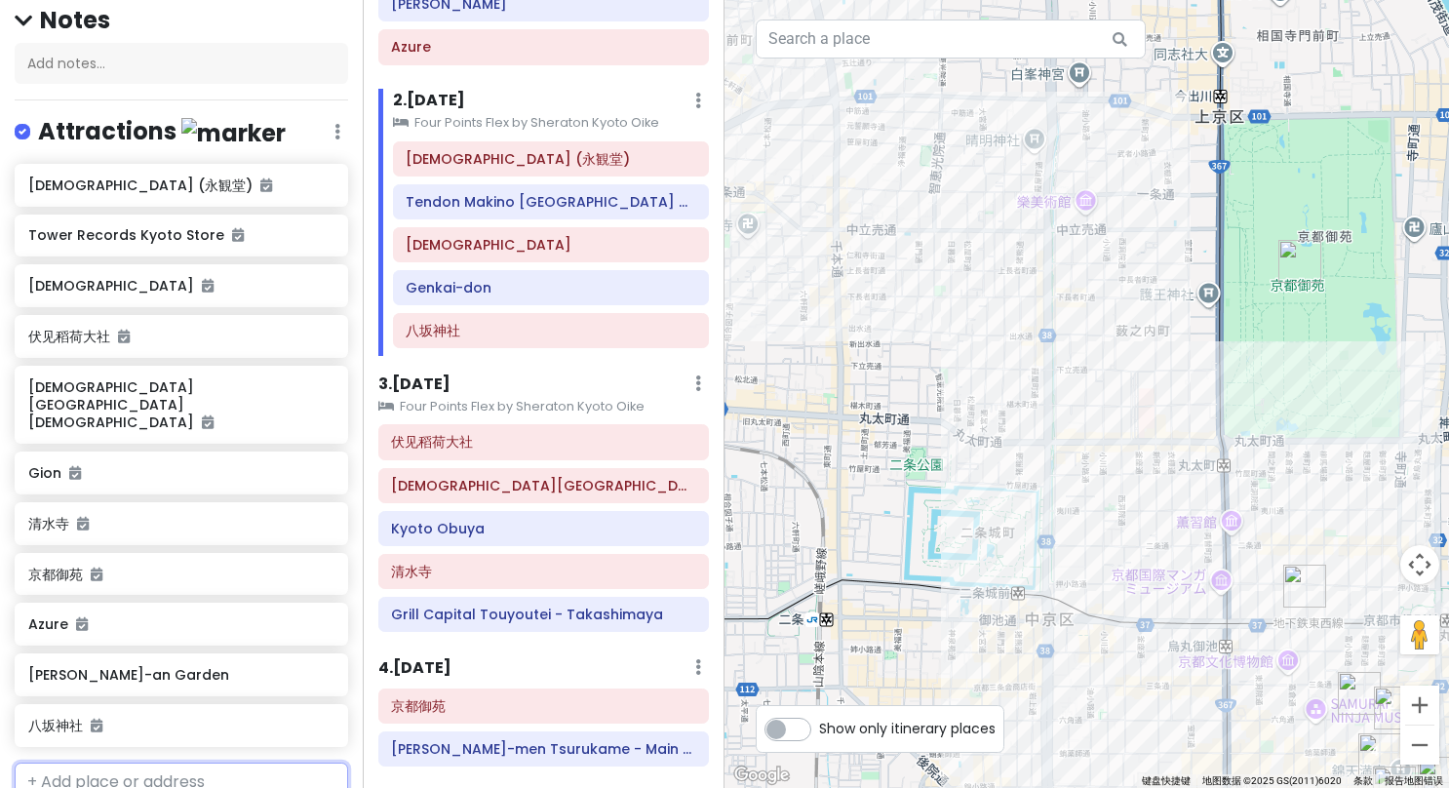
drag, startPoint x: 106, startPoint y: 746, endPoint x: 144, endPoint y: 747, distance: 38.1
click at [106, 763] on input "text" at bounding box center [182, 782] width 334 height 39
type input "e"
type input "二条城"
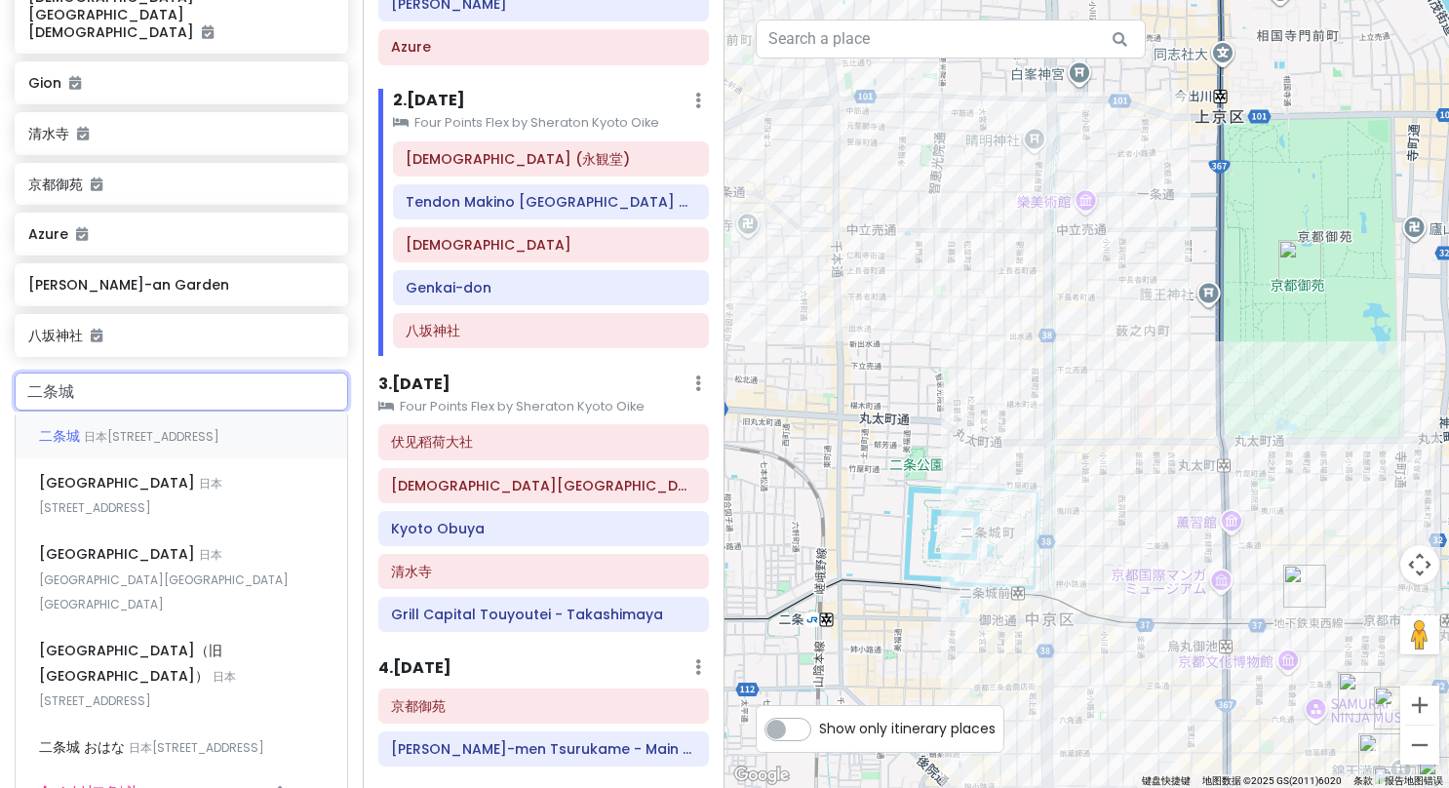
click at [148, 414] on div "二条城 日本[STREET_ADDRESS]" at bounding box center [182, 435] width 332 height 47
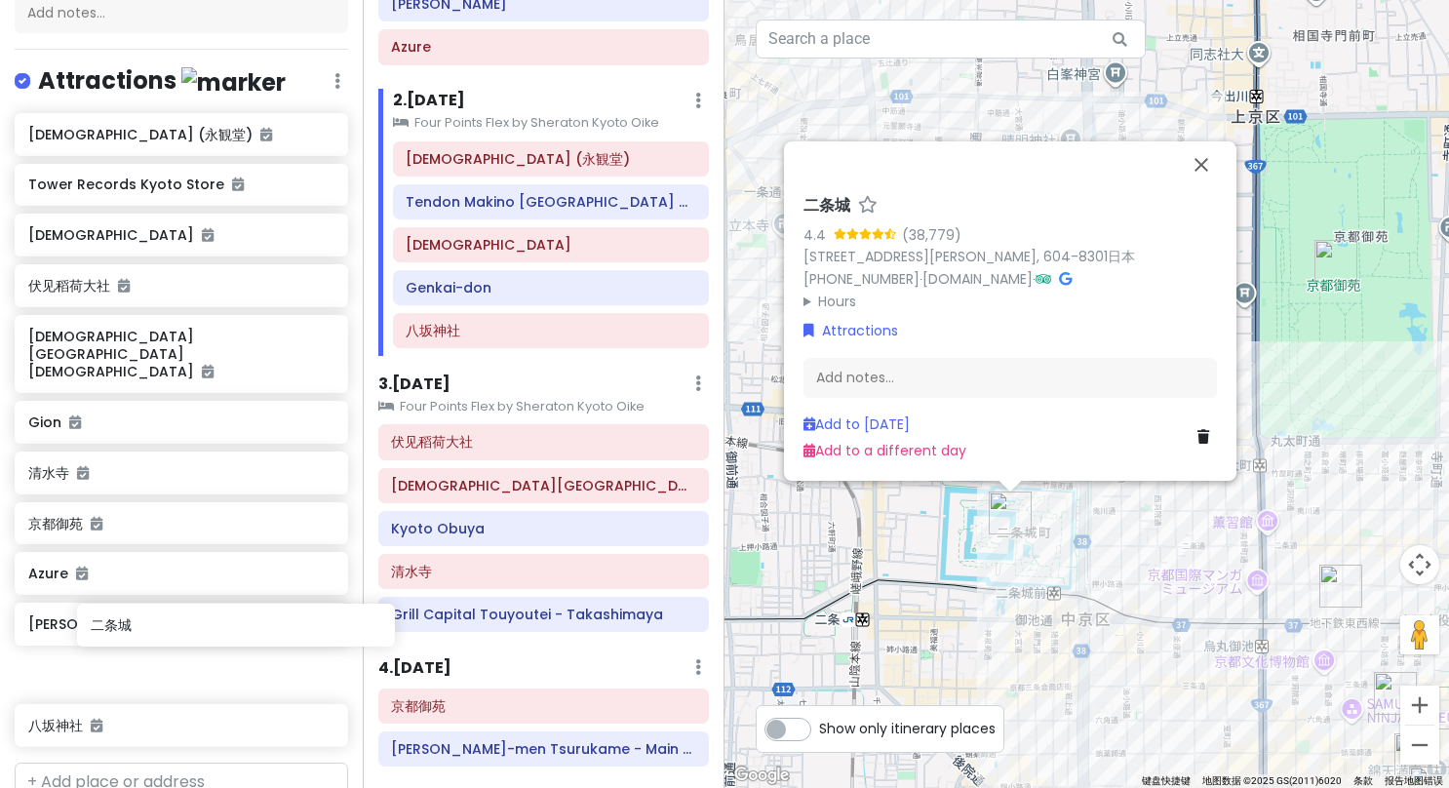
scroll to position [252, 0]
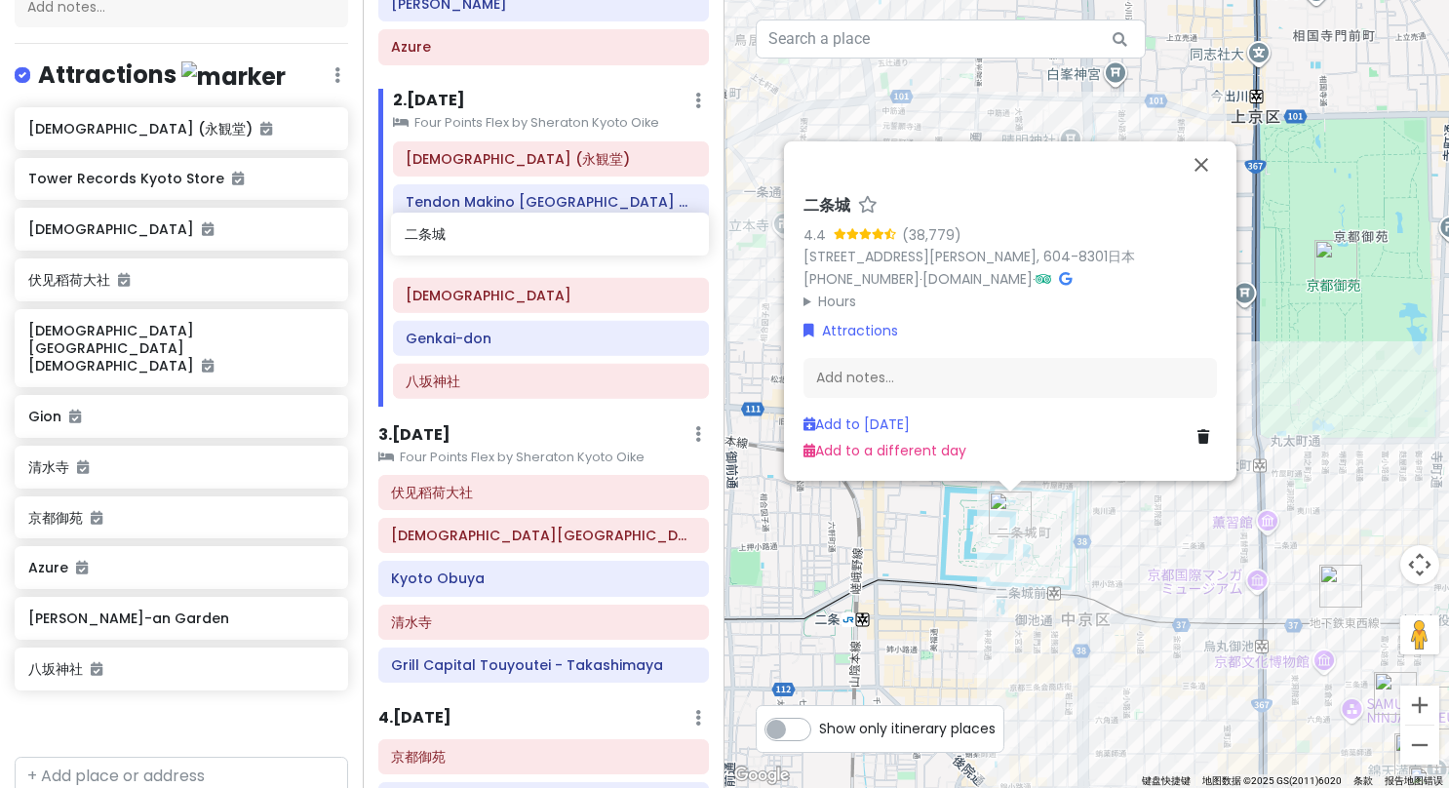
drag, startPoint x: 131, startPoint y: 690, endPoint x: 507, endPoint y: 237, distance: 588.7
click at [507, 237] on div "京都旅行 Private Change Dates Make a Copy Delete Trip Go Pro ⚡️ Give Feedback 💡 Sup…" at bounding box center [724, 394] width 1449 height 788
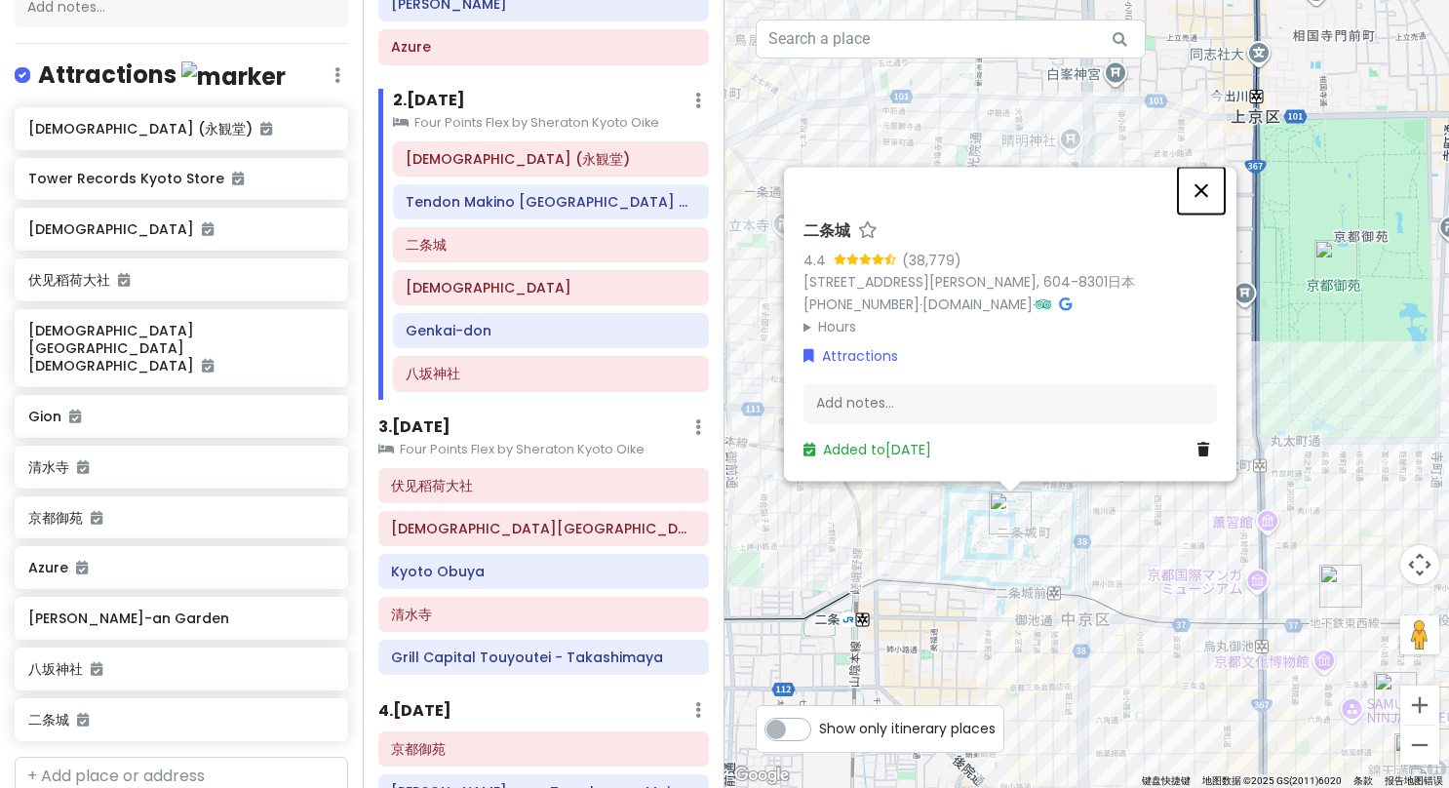
click at [1203, 193] on button "关闭" at bounding box center [1201, 190] width 47 height 47
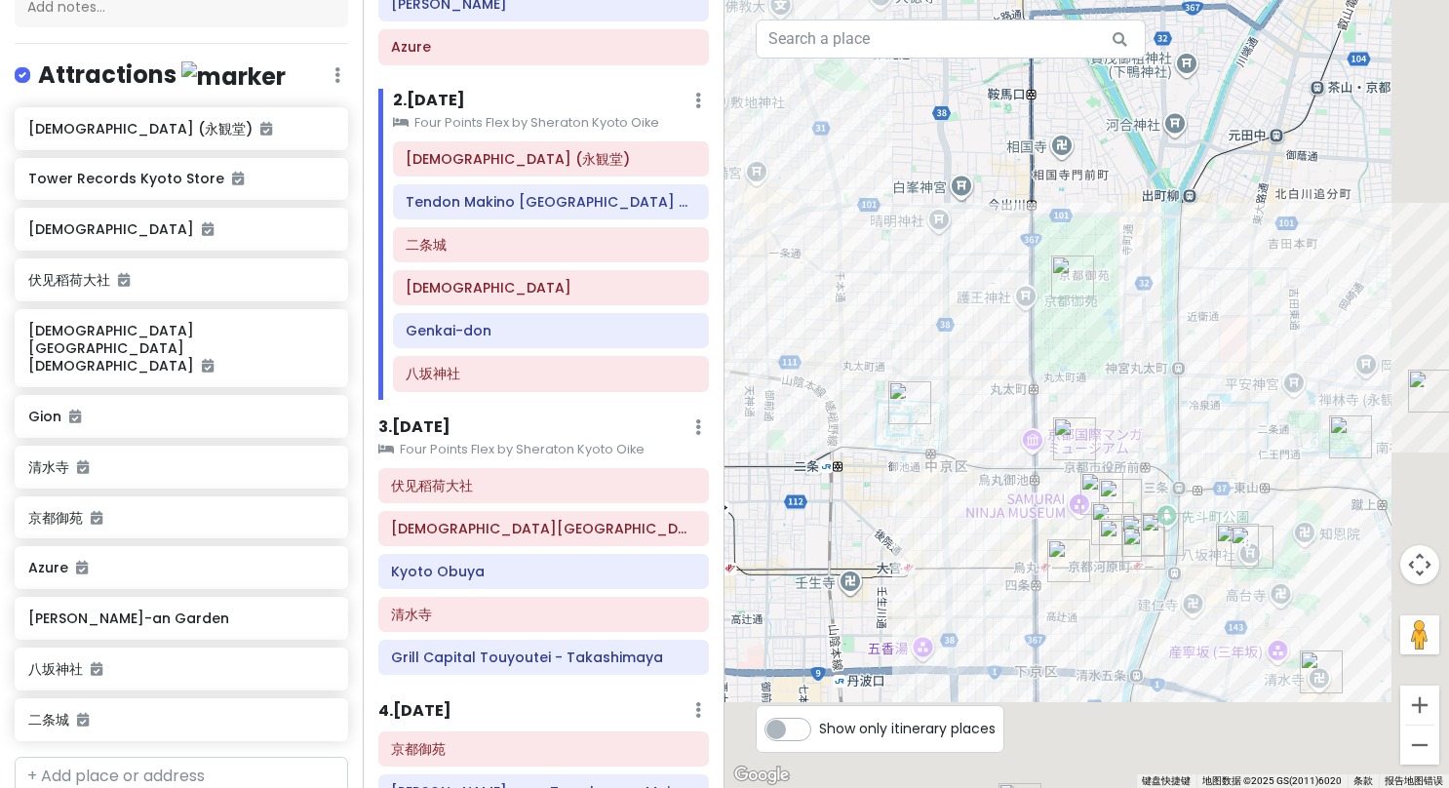
drag, startPoint x: 1283, startPoint y: 642, endPoint x: 1023, endPoint y: 473, distance: 309.5
click at [1023, 473] on div at bounding box center [1087, 394] width 725 height 788
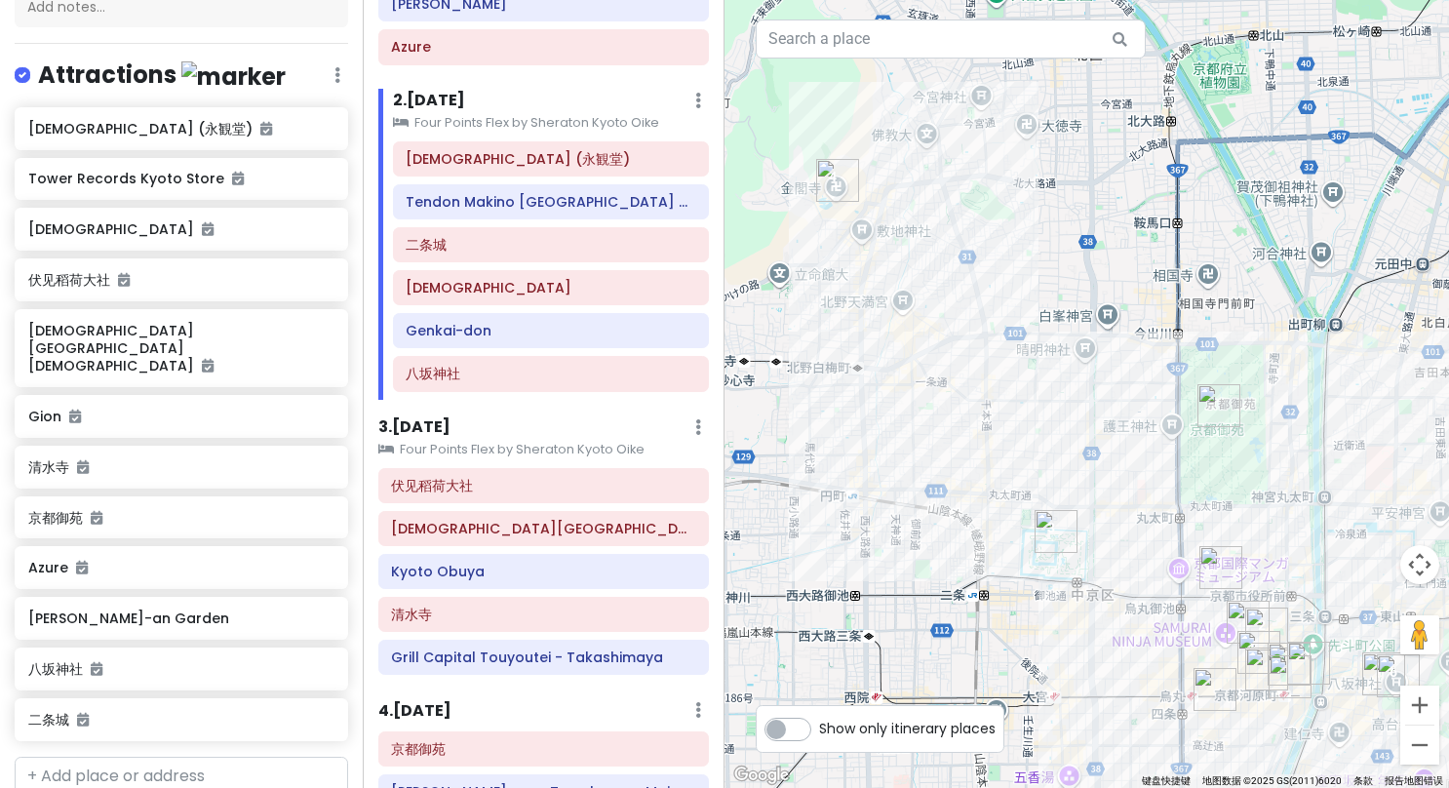
drag, startPoint x: 919, startPoint y: 421, endPoint x: 1066, endPoint y: 554, distance: 198.2
click at [1066, 554] on div "若要浏览不同元素，请按箭头键。" at bounding box center [1087, 394] width 725 height 788
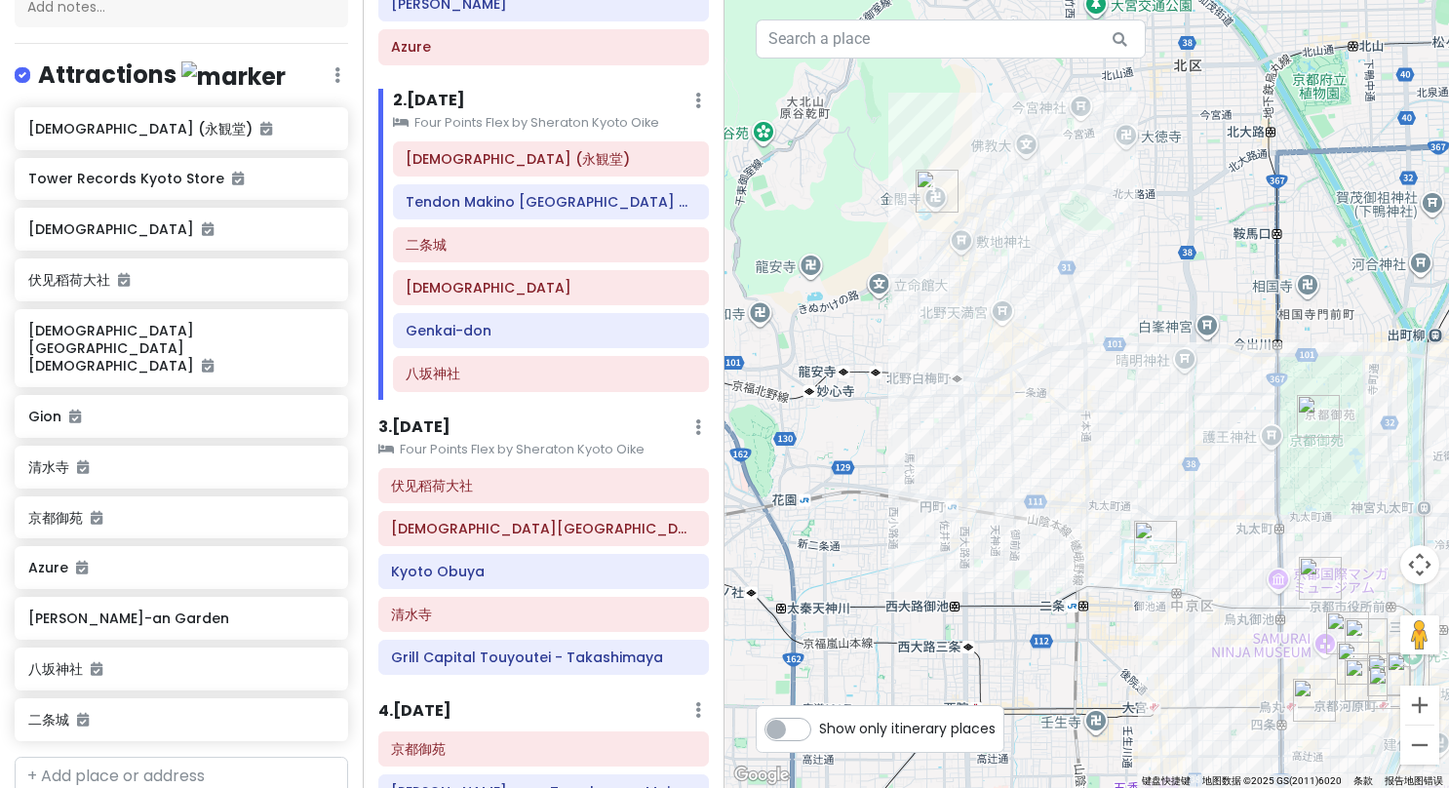
drag, startPoint x: 850, startPoint y: 433, endPoint x: 951, endPoint y: 443, distance: 101.9
click at [951, 443] on div at bounding box center [1087, 394] width 725 height 788
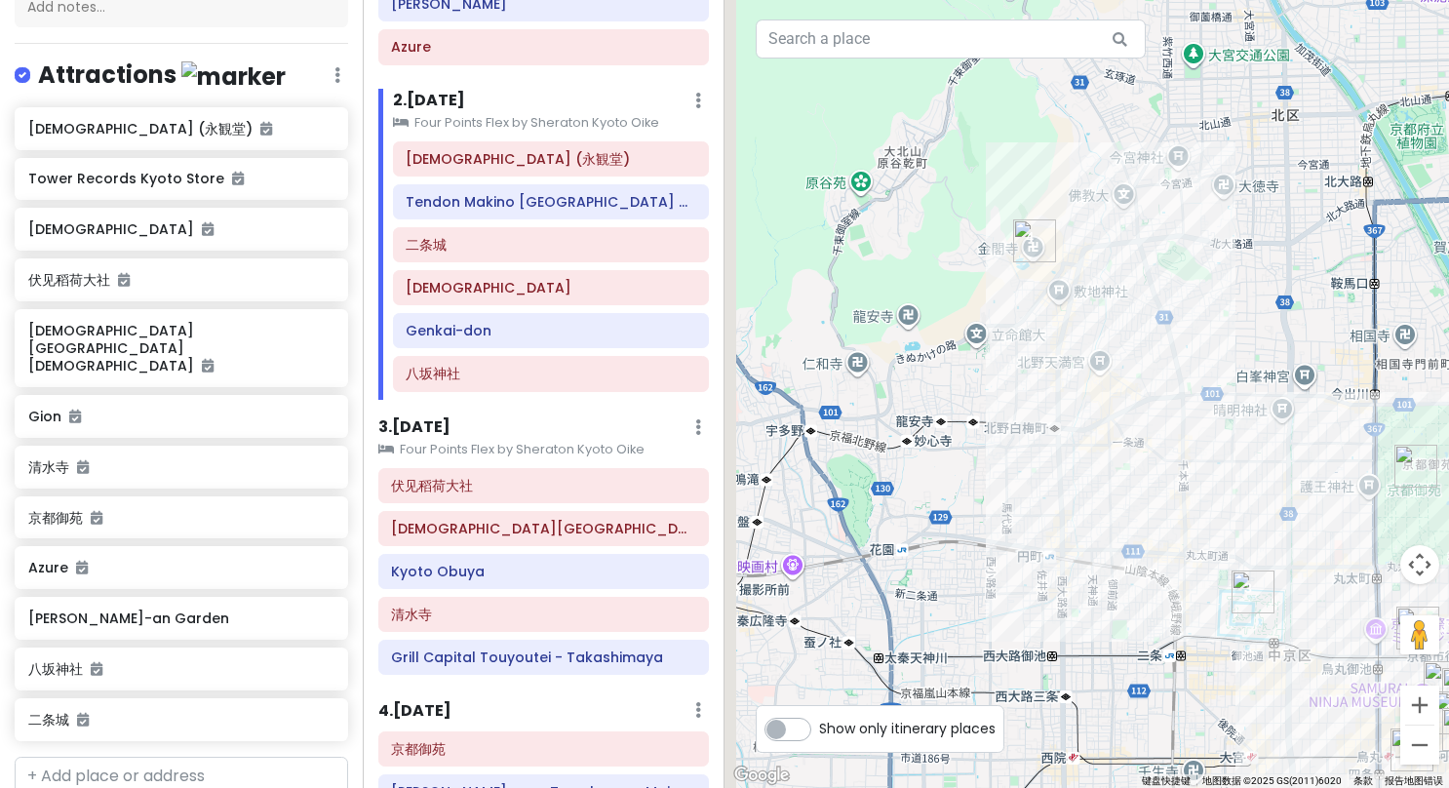
drag, startPoint x: 934, startPoint y: 442, endPoint x: 1042, endPoint y: 495, distance: 120.0
click at [1042, 495] on div at bounding box center [1087, 394] width 725 height 788
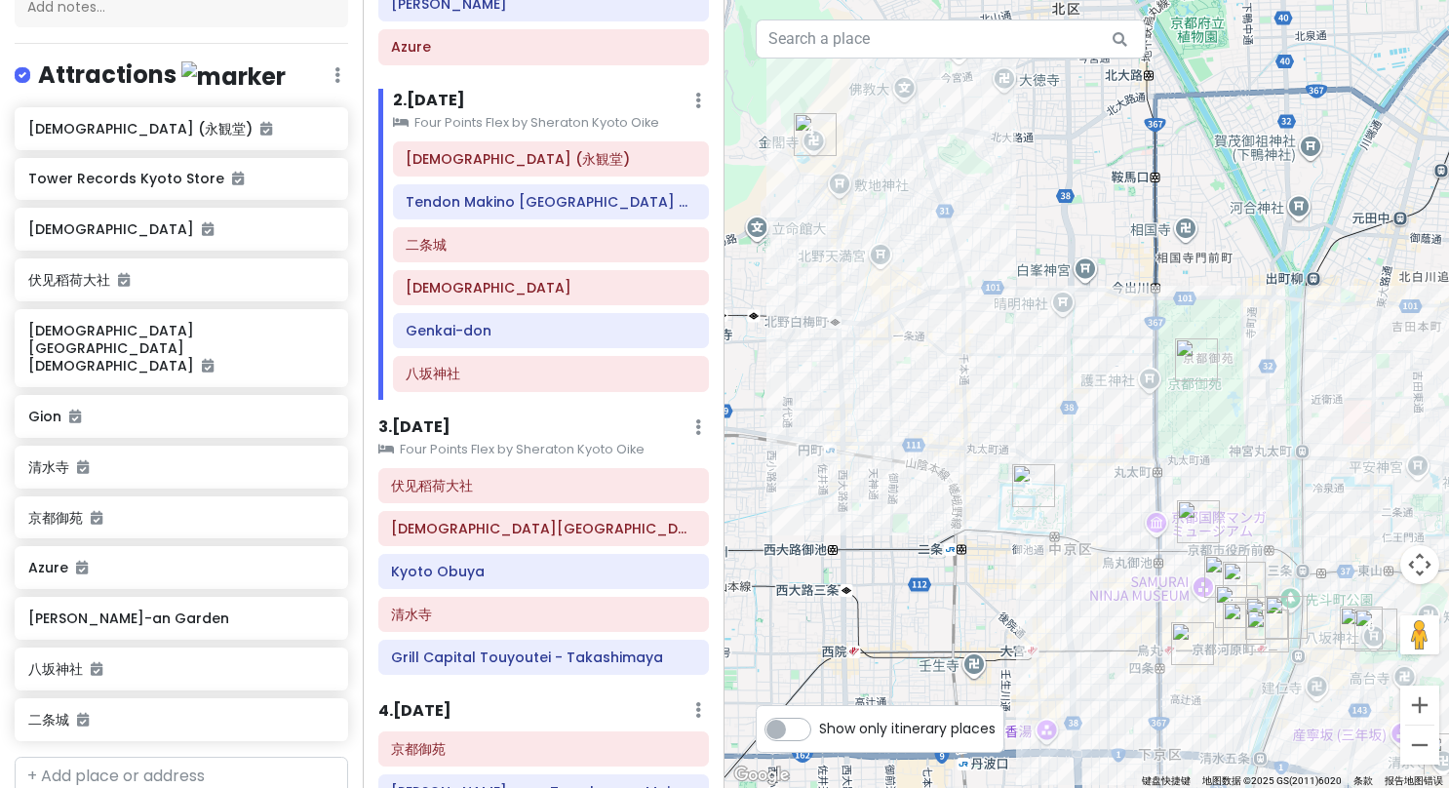
drag, startPoint x: 1099, startPoint y: 529, endPoint x: 833, endPoint y: 405, distance: 293.7
click at [833, 405] on div at bounding box center [1087, 394] width 725 height 788
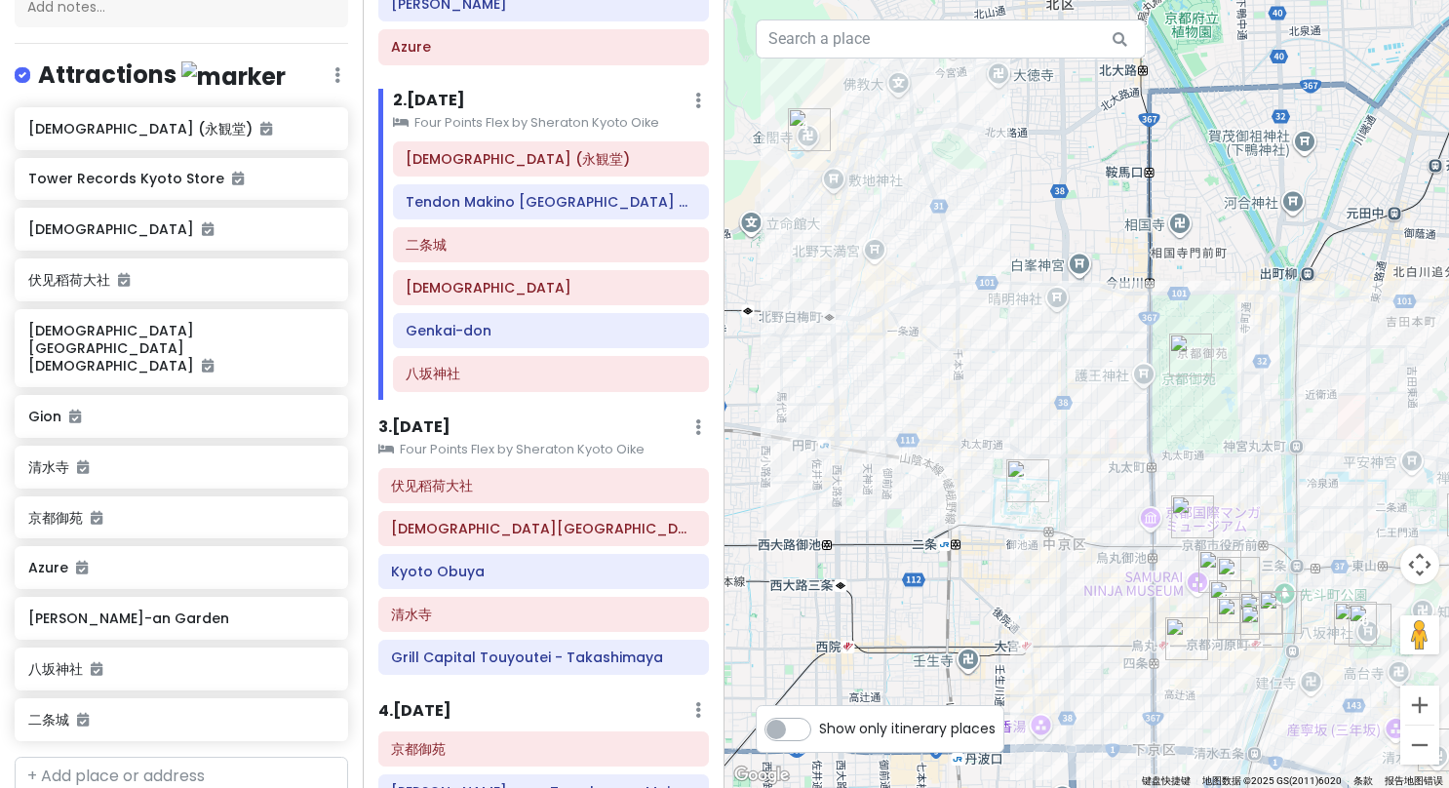
scroll to position [375, 0]
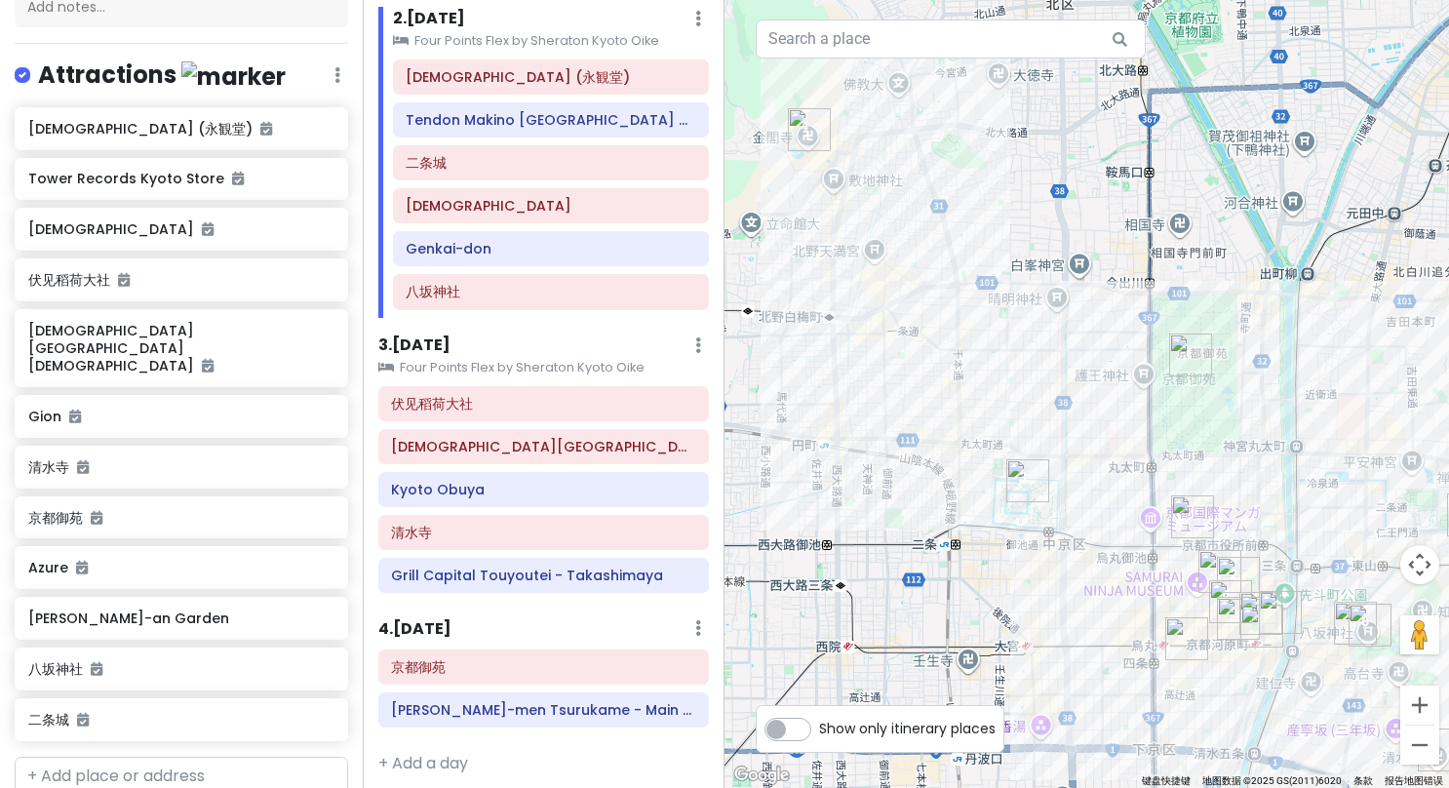
click at [437, 348] on h6 "3 . [DATE]" at bounding box center [414, 346] width 72 height 20
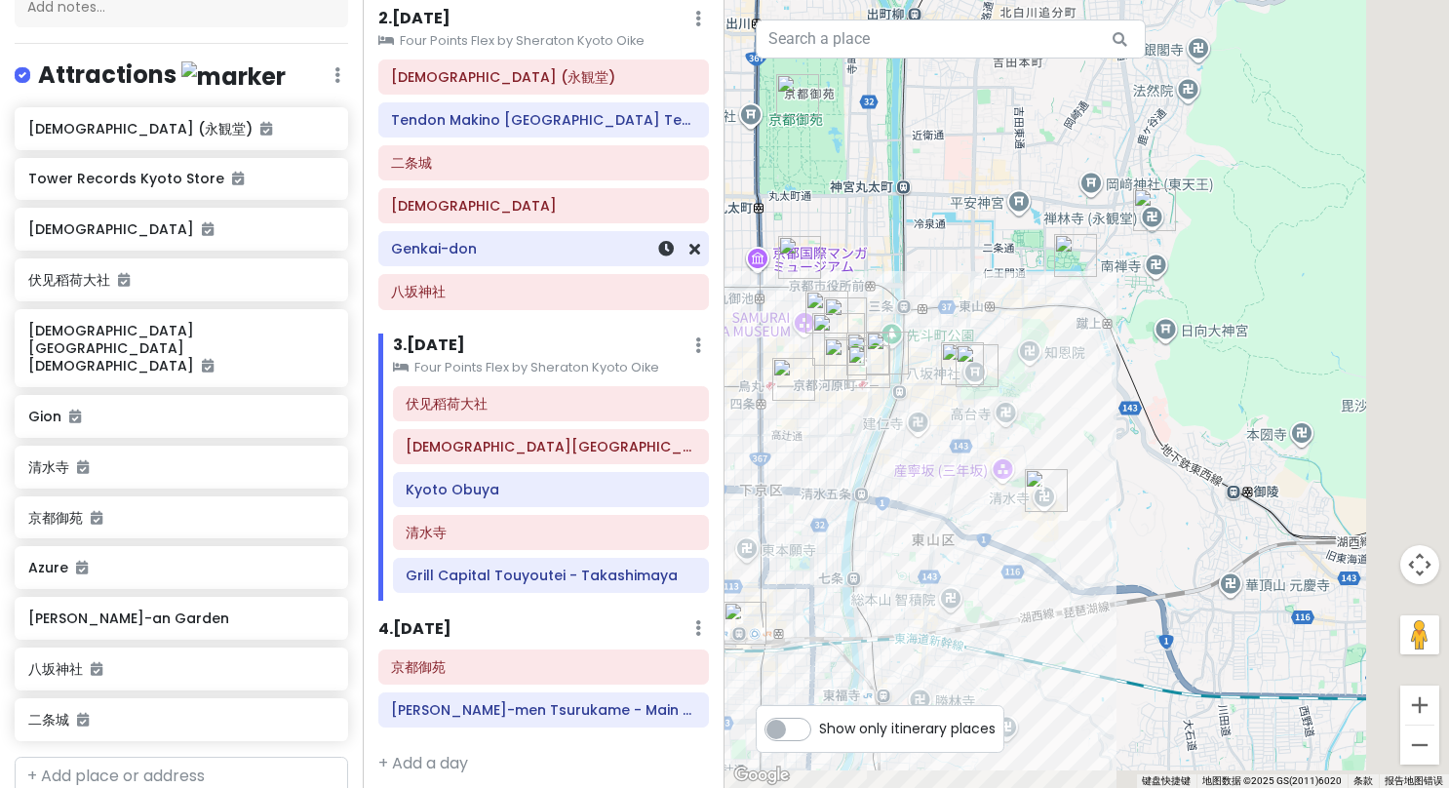
drag, startPoint x: 1022, startPoint y: 525, endPoint x: 613, endPoint y: 258, distance: 489.1
click at [613, 258] on div "京都旅行 Private Change Dates Make a Copy Delete Trip Go Pro ⚡️ Give Feedback 💡 Sup…" at bounding box center [724, 394] width 1449 height 788
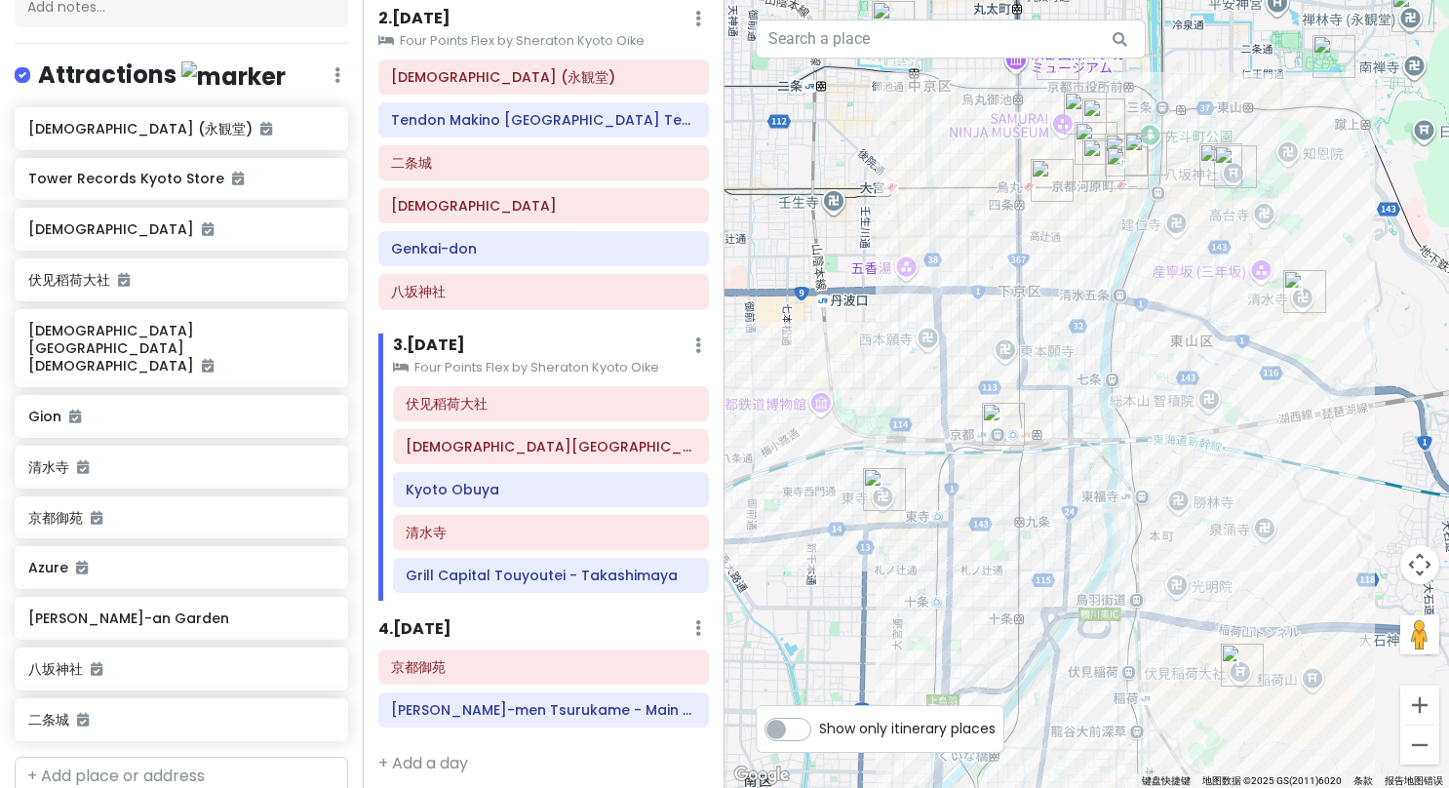
drag, startPoint x: 911, startPoint y: 538, endPoint x: 1186, endPoint y: 317, distance: 353.1
click at [1186, 317] on div at bounding box center [1087, 394] width 725 height 788
